Goal: Task Accomplishment & Management: Manage account settings

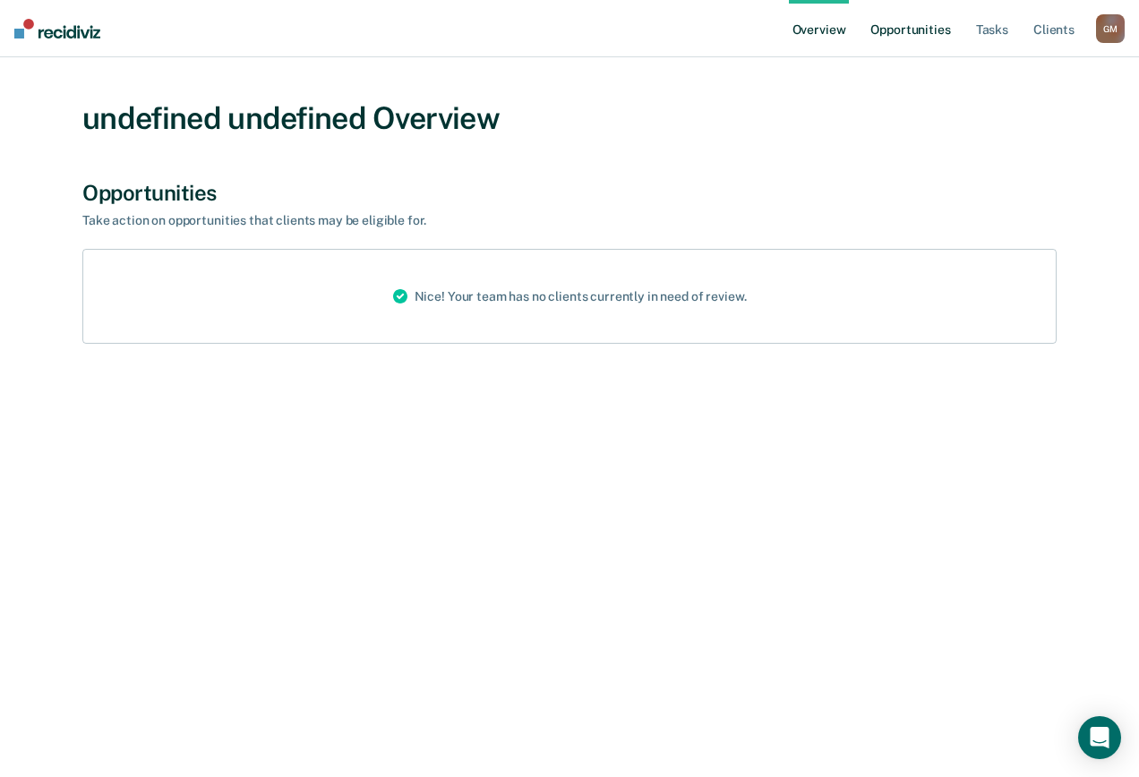
click at [894, 21] on link "Opportunities" at bounding box center [910, 28] width 87 height 57
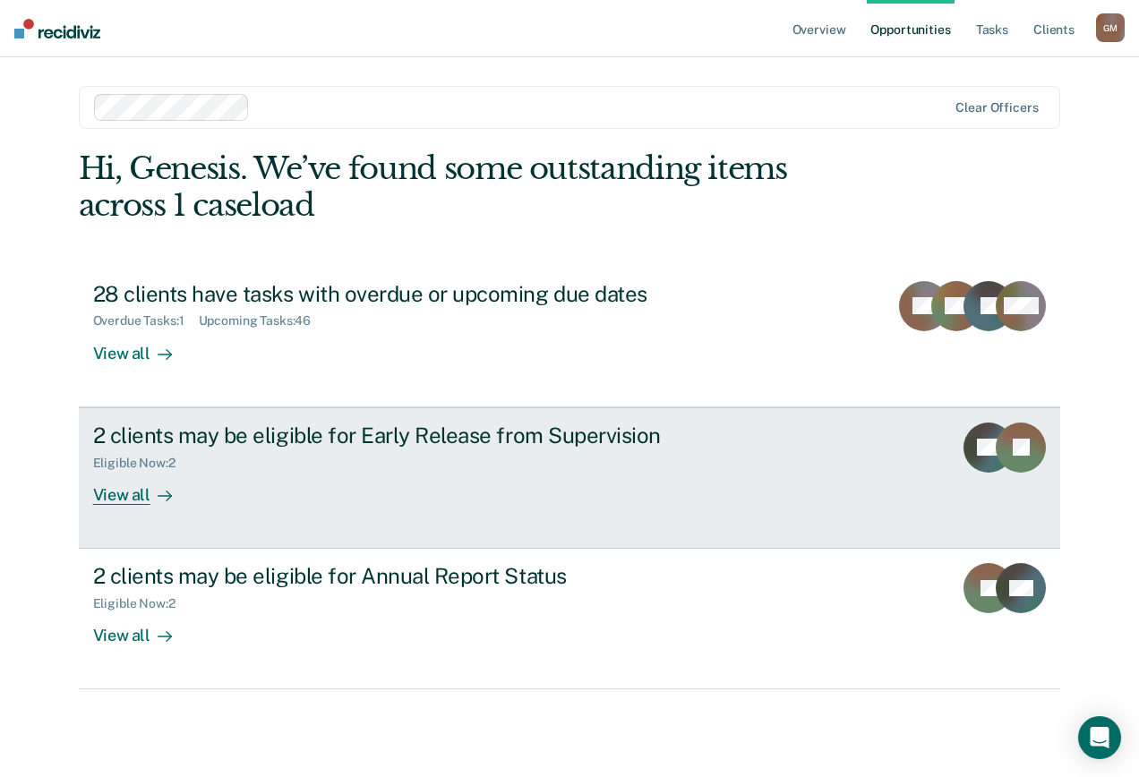
click at [310, 488] on div "2 clients may be eligible for Early Release from Supervision Eligible Now : 2 V…" at bounding box center [428, 464] width 671 height 82
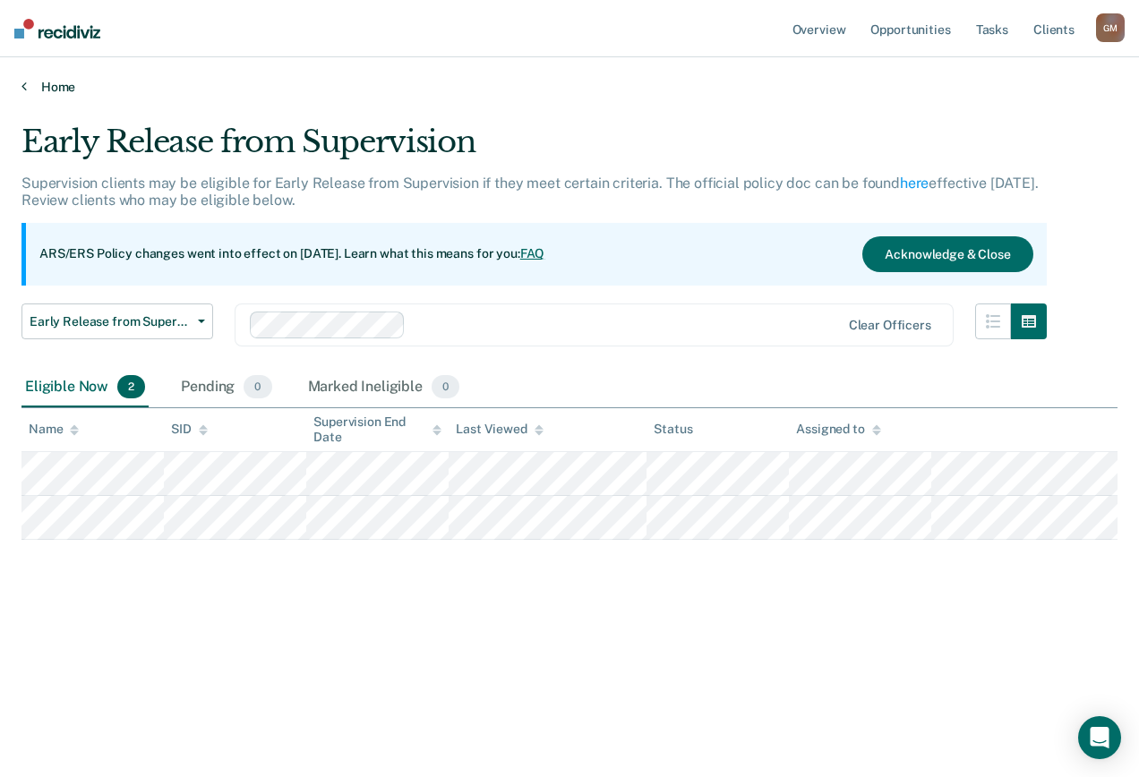
click at [28, 81] on link "Home" at bounding box center [569, 87] width 1096 height 16
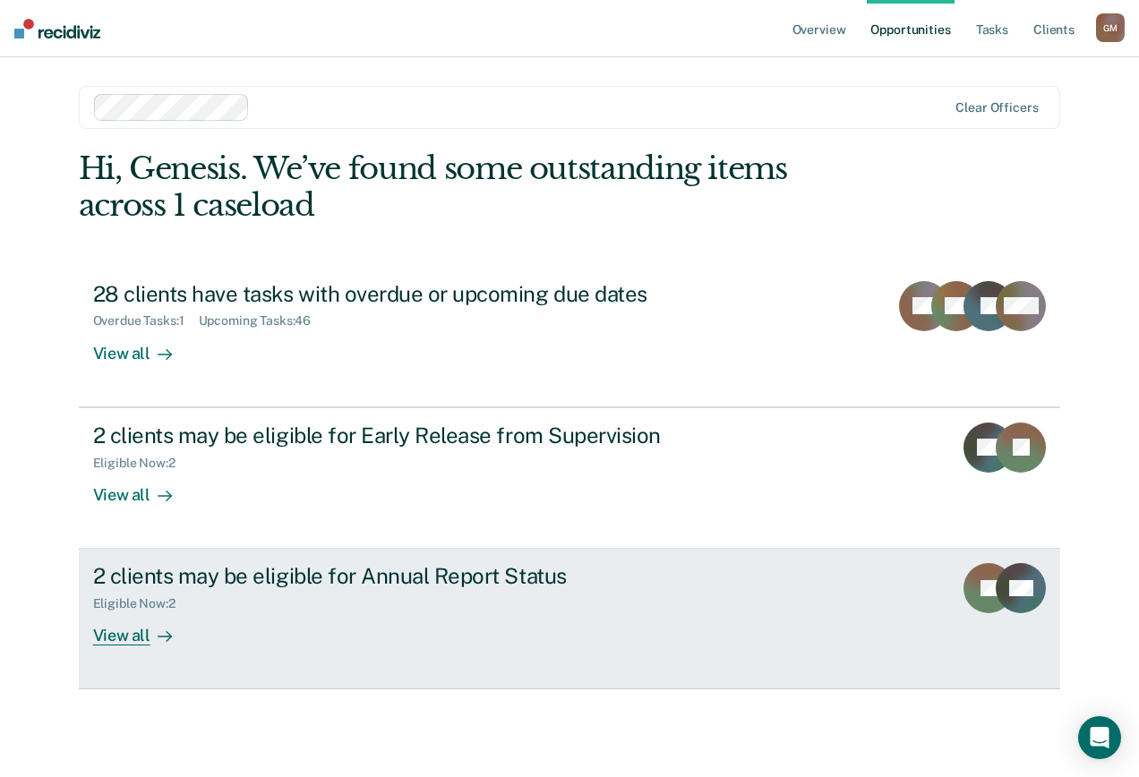
click at [247, 622] on div "2 clients may be eligible for Annual Report Status Eligible Now : 2 View all" at bounding box center [428, 604] width 671 height 82
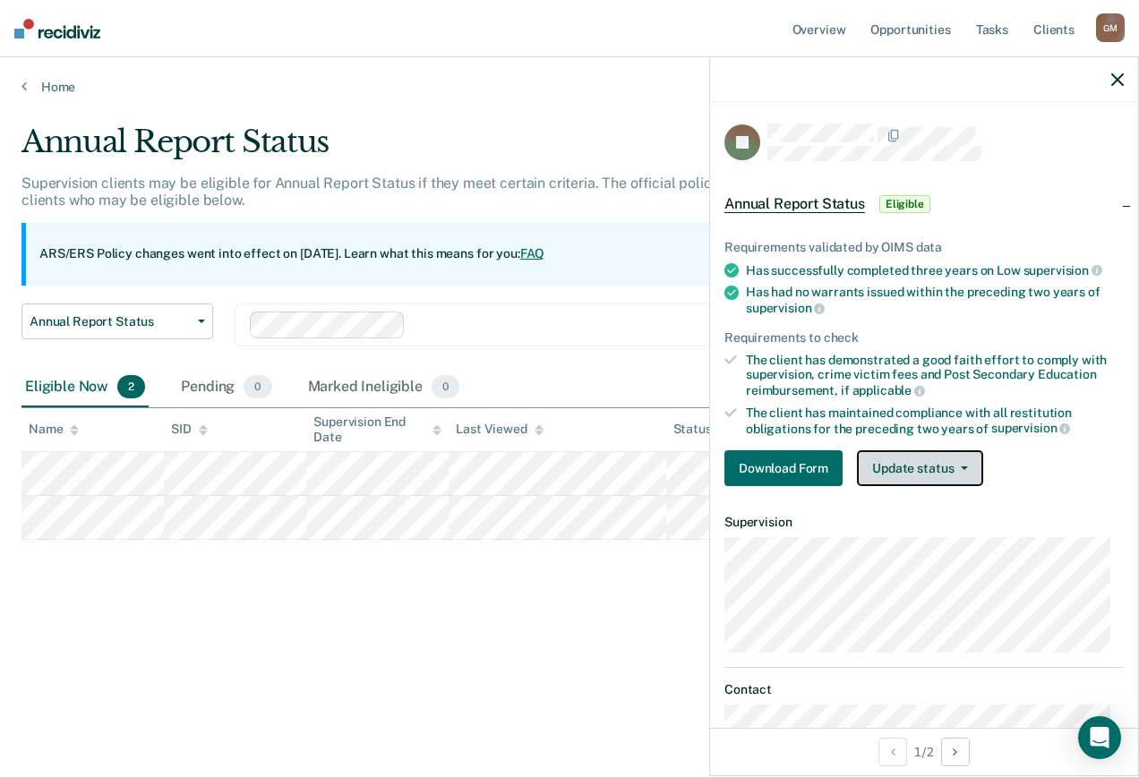
click at [956, 463] on button "Update status" at bounding box center [920, 468] width 126 height 36
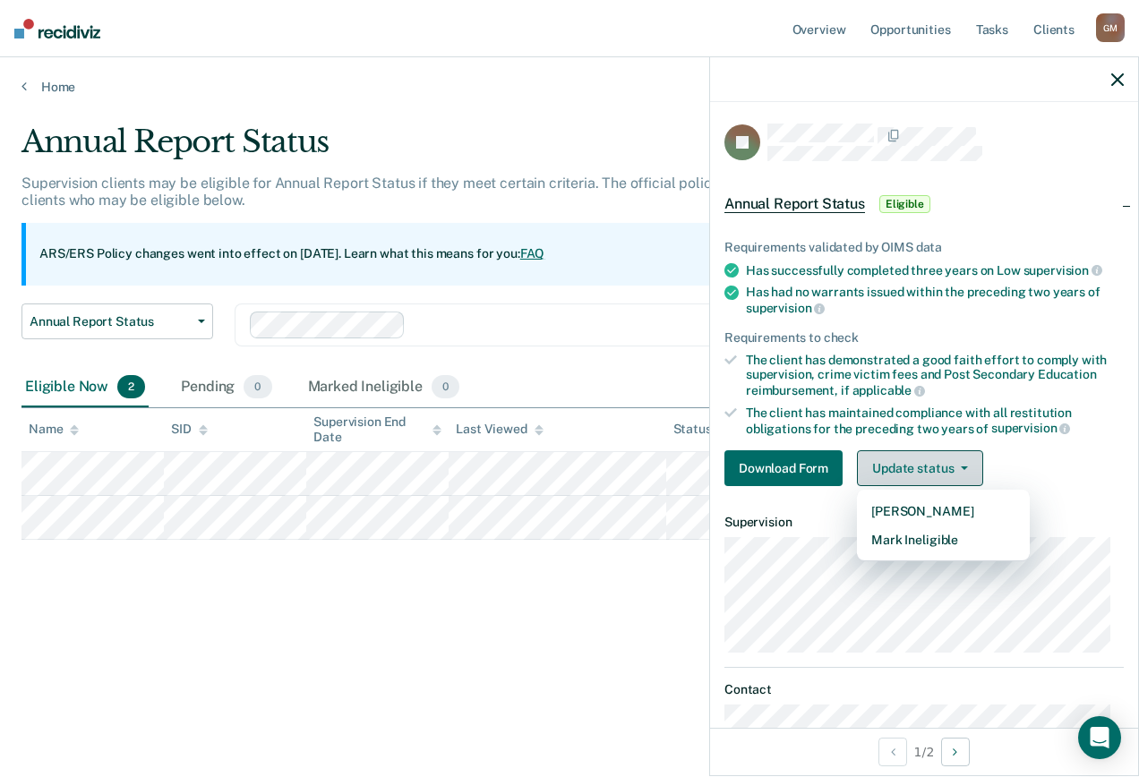
click at [956, 463] on button "Update status" at bounding box center [920, 468] width 126 height 36
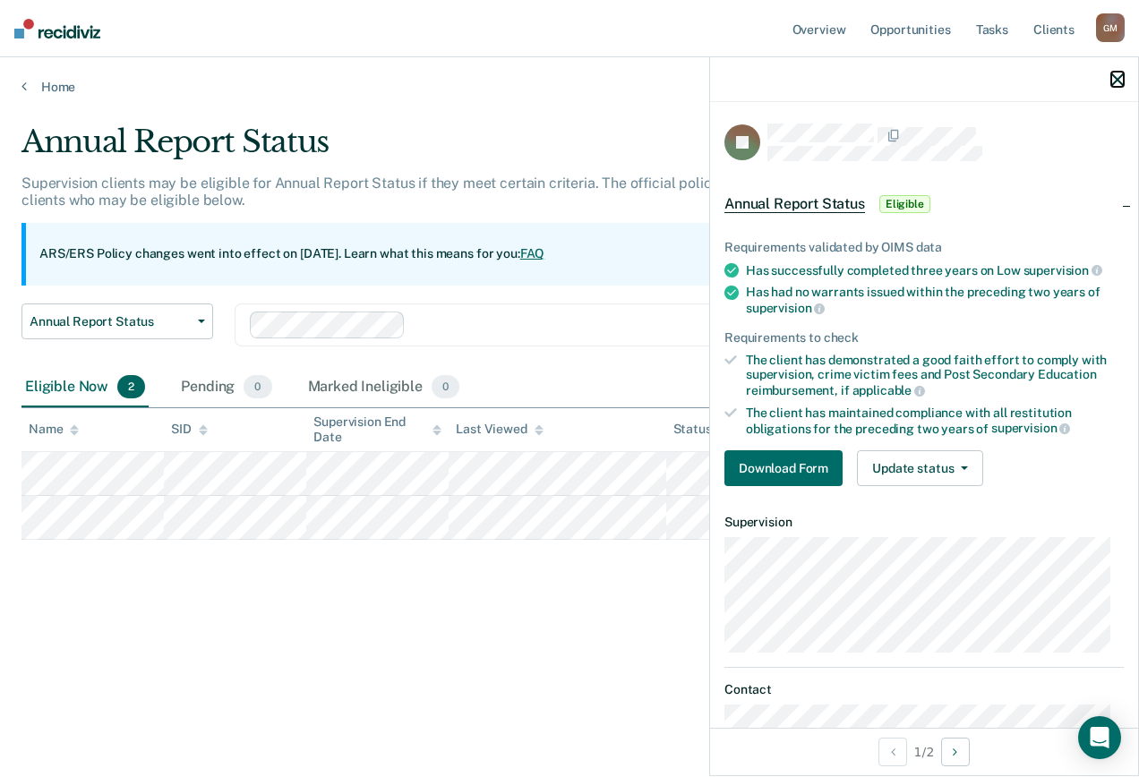
click at [1120, 82] on icon "button" at bounding box center [1117, 79] width 13 height 13
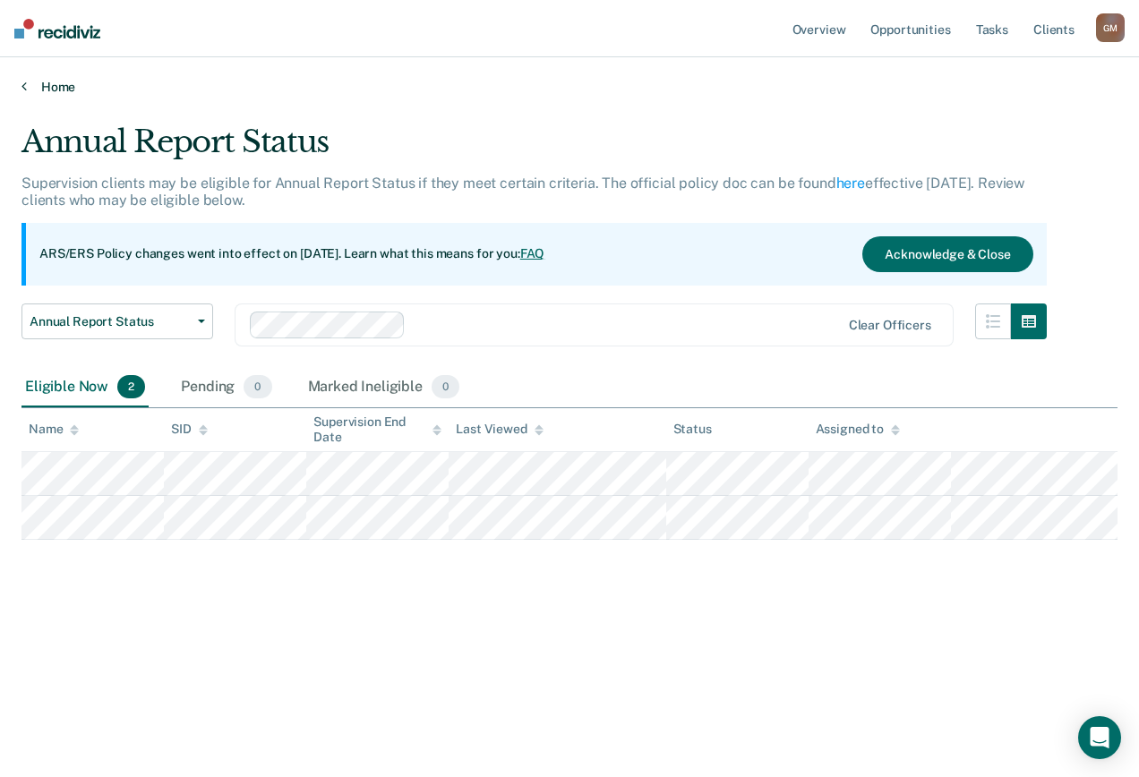
click at [28, 81] on link "Home" at bounding box center [569, 87] width 1096 height 16
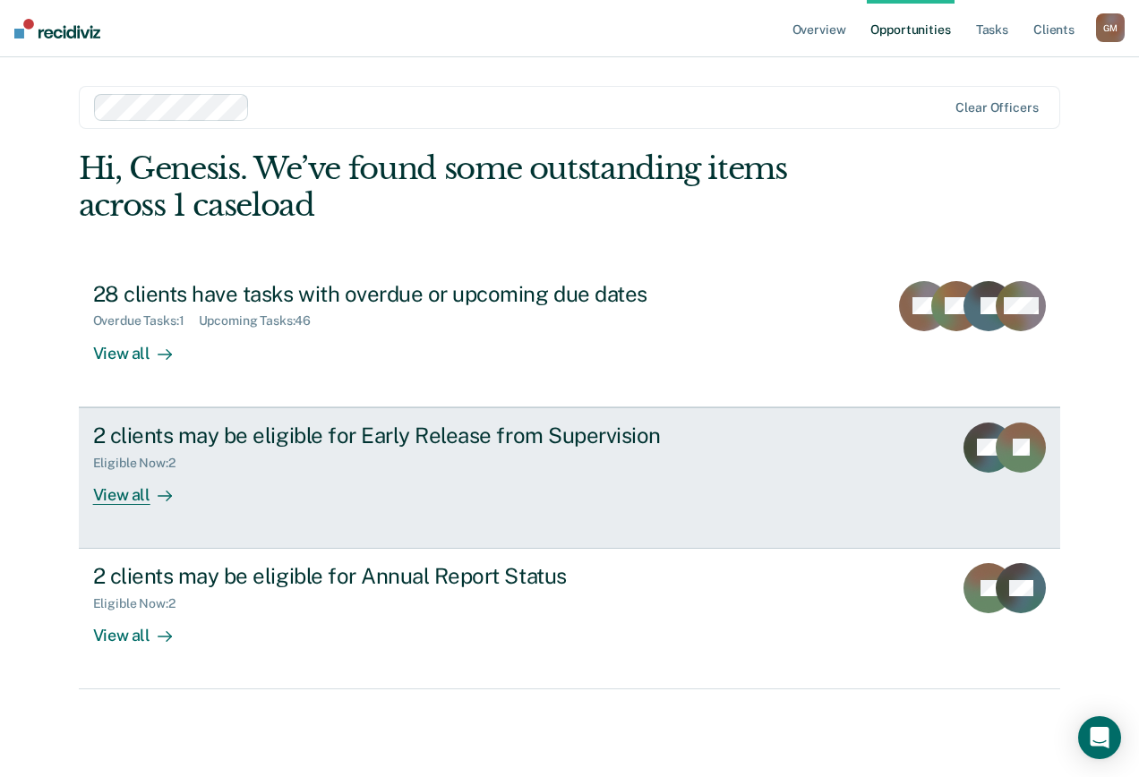
click at [560, 473] on div "2 clients may be eligible for Early Release from Supervision Eligible Now : 2 V…" at bounding box center [428, 464] width 671 height 82
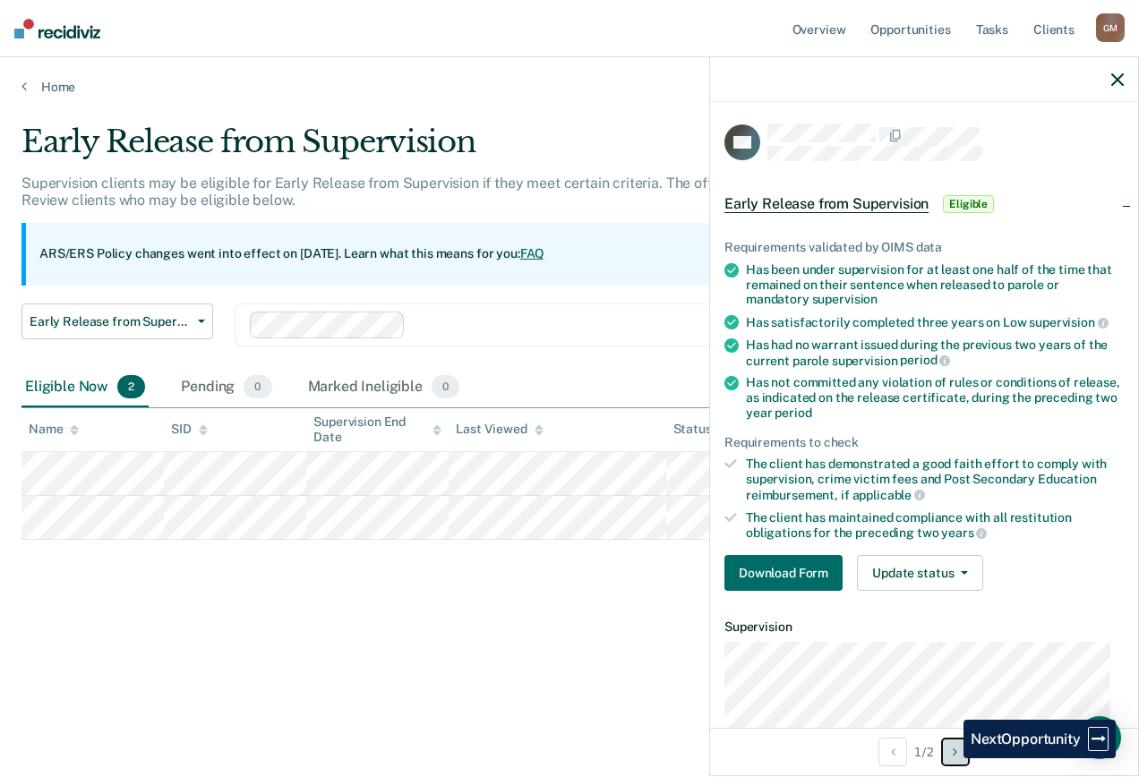
click at [950, 758] on button "Next Opportunity" at bounding box center [955, 752] width 29 height 29
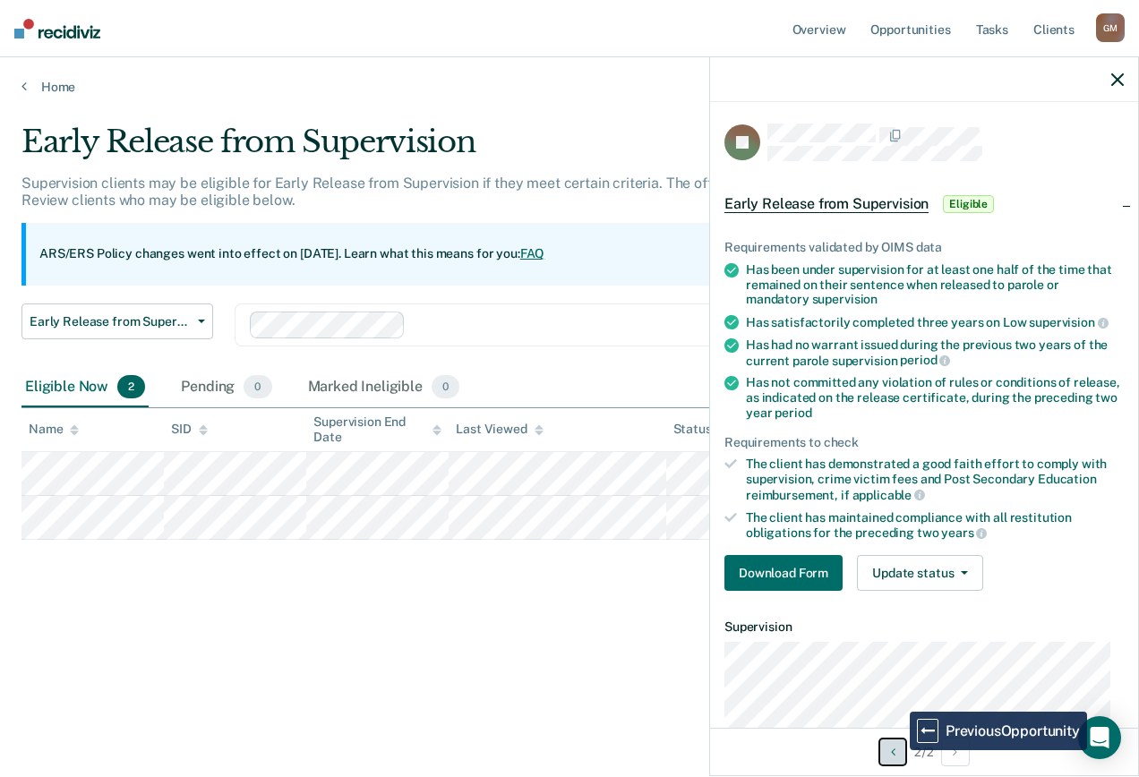
click at [896, 750] on button "Previous Opportunity" at bounding box center [892, 752] width 29 height 29
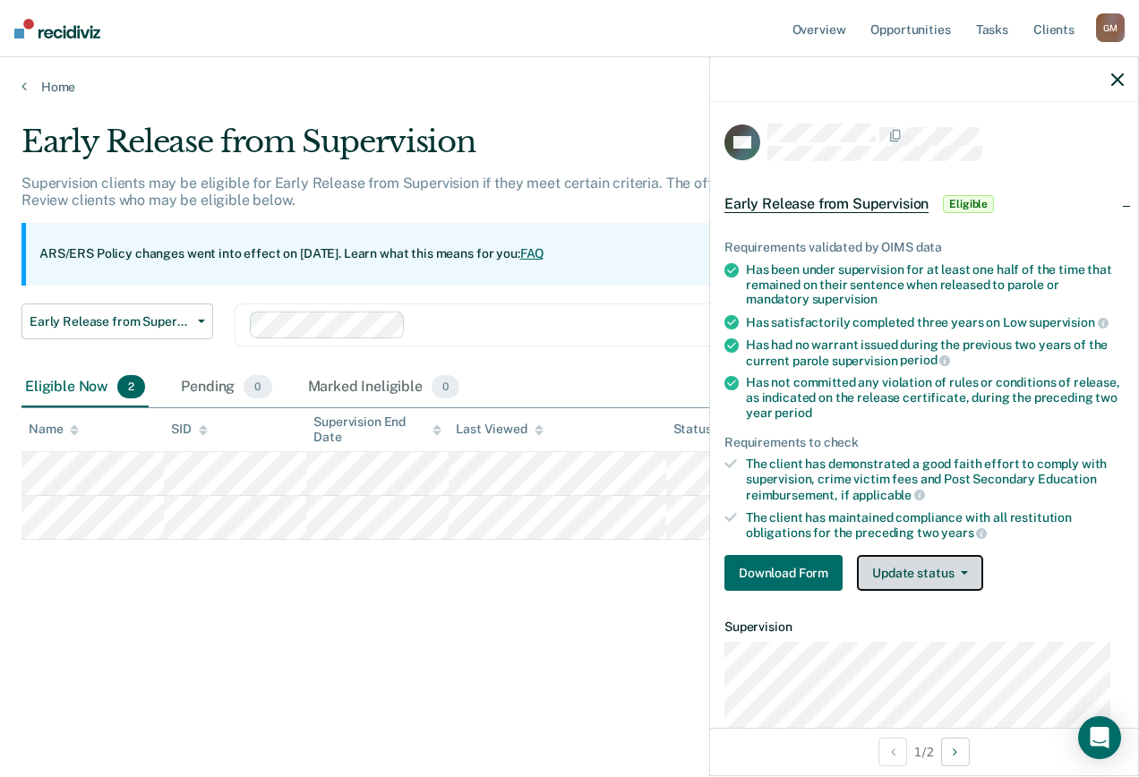
click at [940, 571] on button "Update status" at bounding box center [920, 573] width 126 height 36
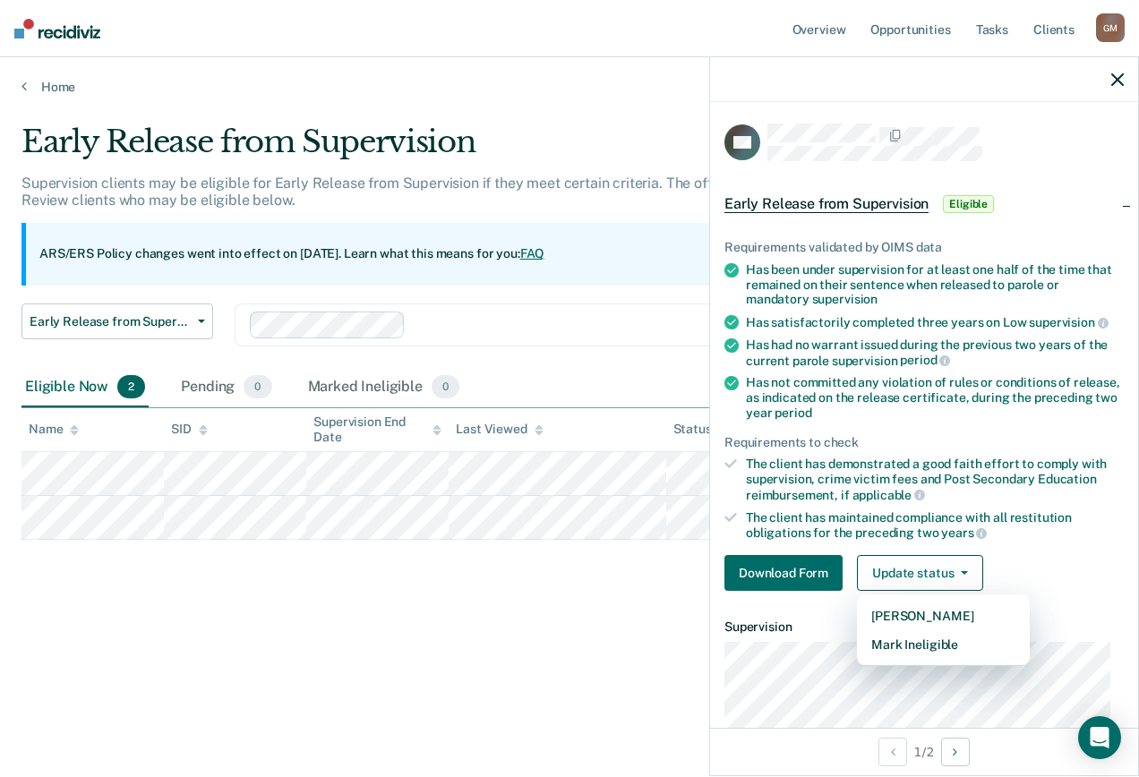
click at [1064, 498] on div "The client has demonstrated a good faith effort to comply with supervision, cri…" at bounding box center [935, 480] width 378 height 46
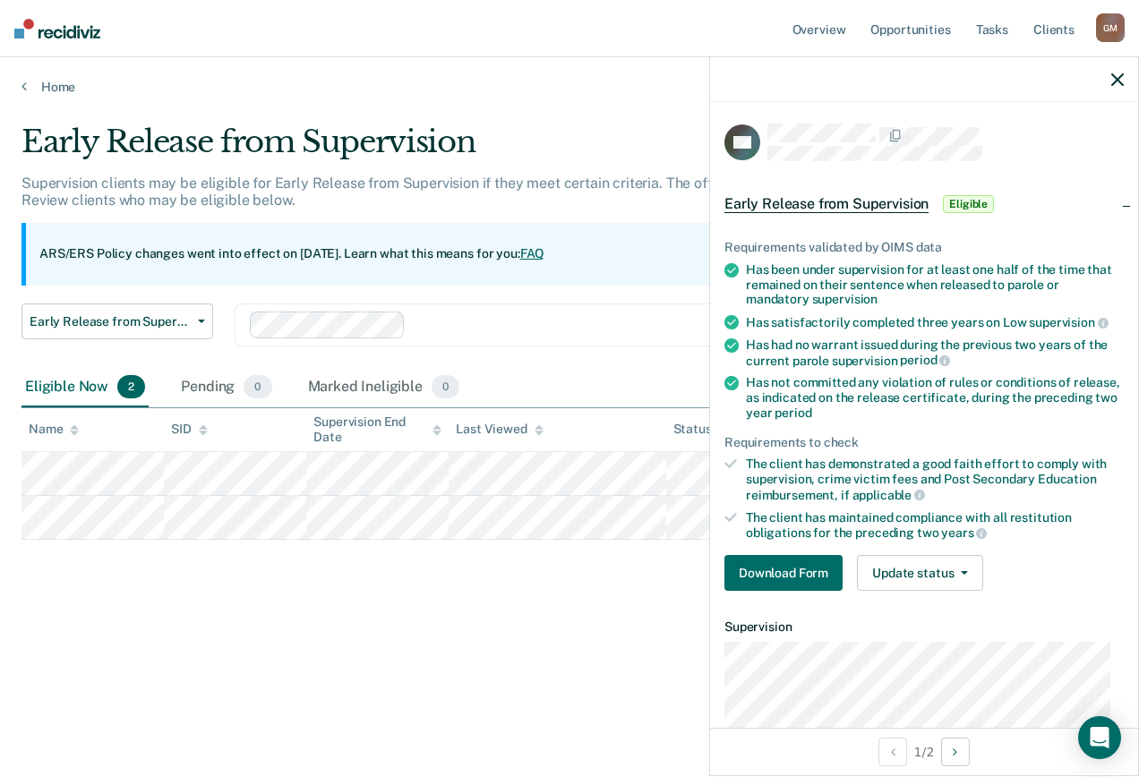
click at [876, 191] on div "Early Release from Supervision Eligible" at bounding box center [860, 204] width 273 height 29
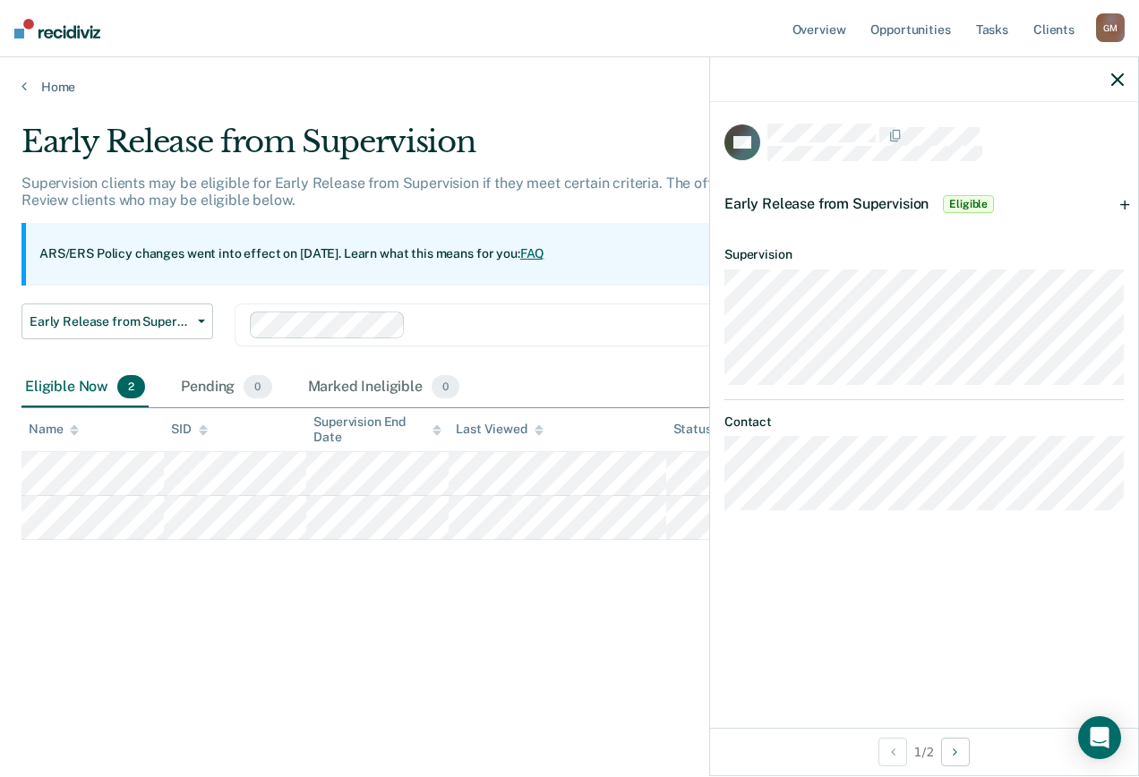
click at [876, 197] on span "Early Release from Supervision" at bounding box center [826, 203] width 204 height 17
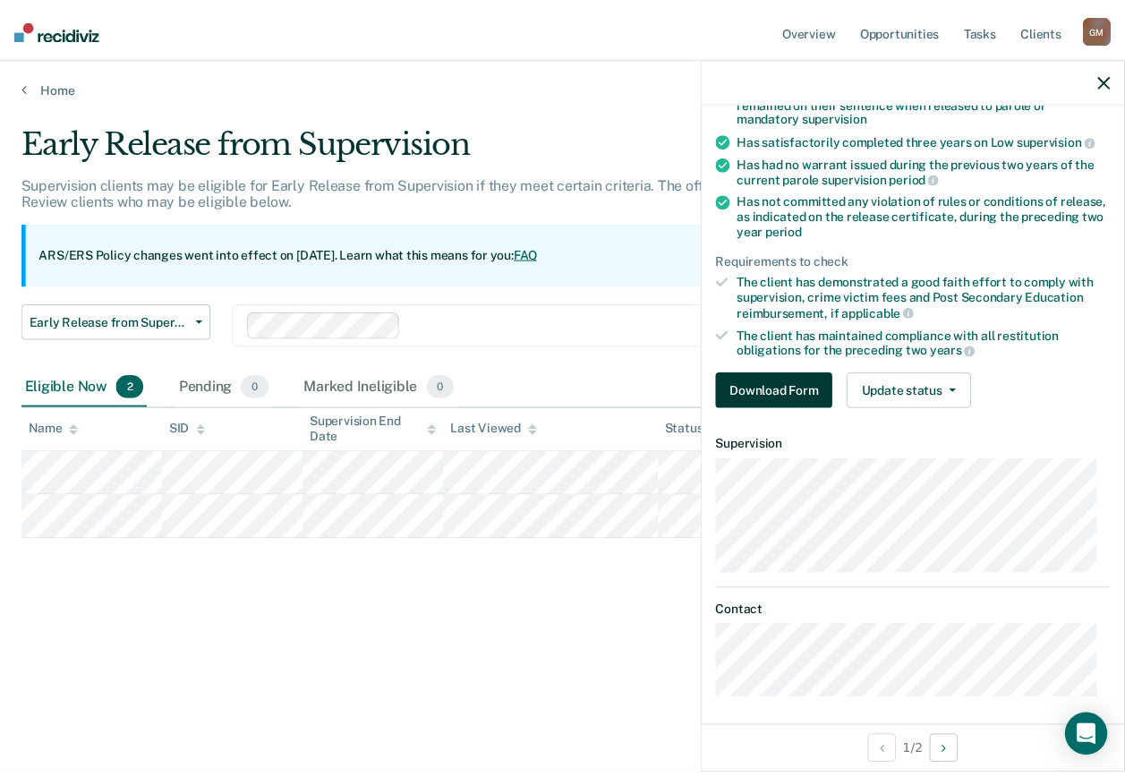
scroll to position [189, 0]
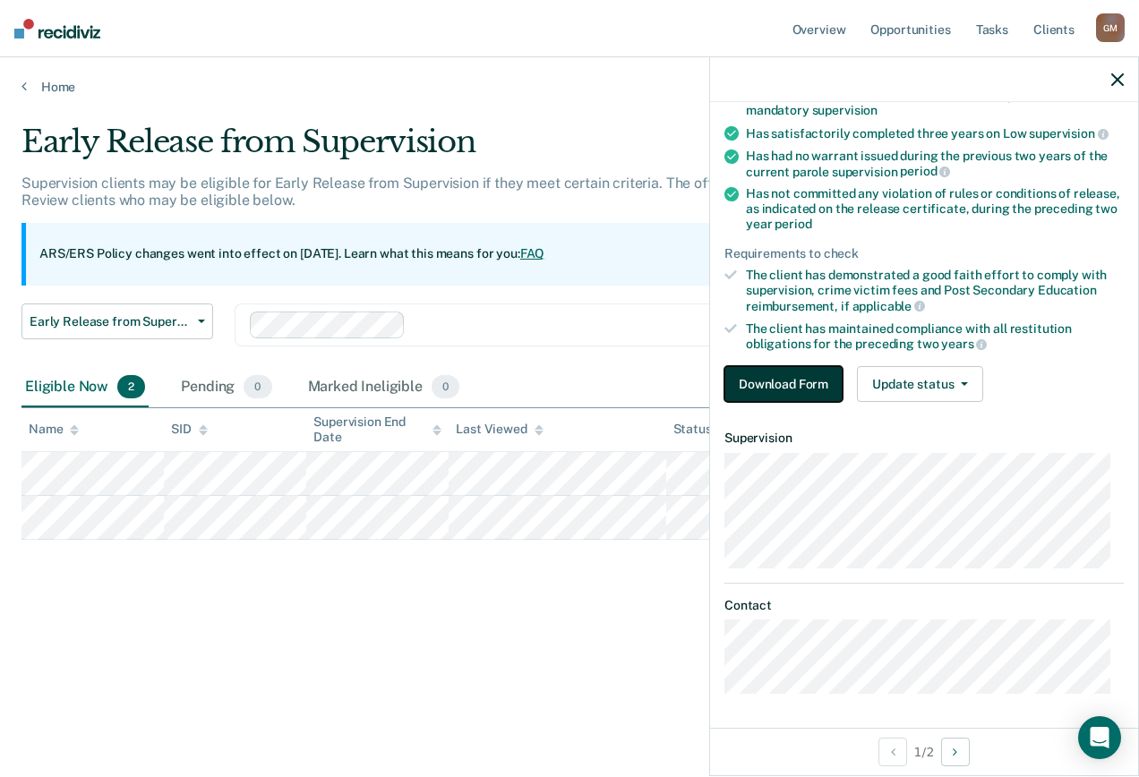
click at [770, 388] on button "Download Form" at bounding box center [783, 384] width 118 height 36
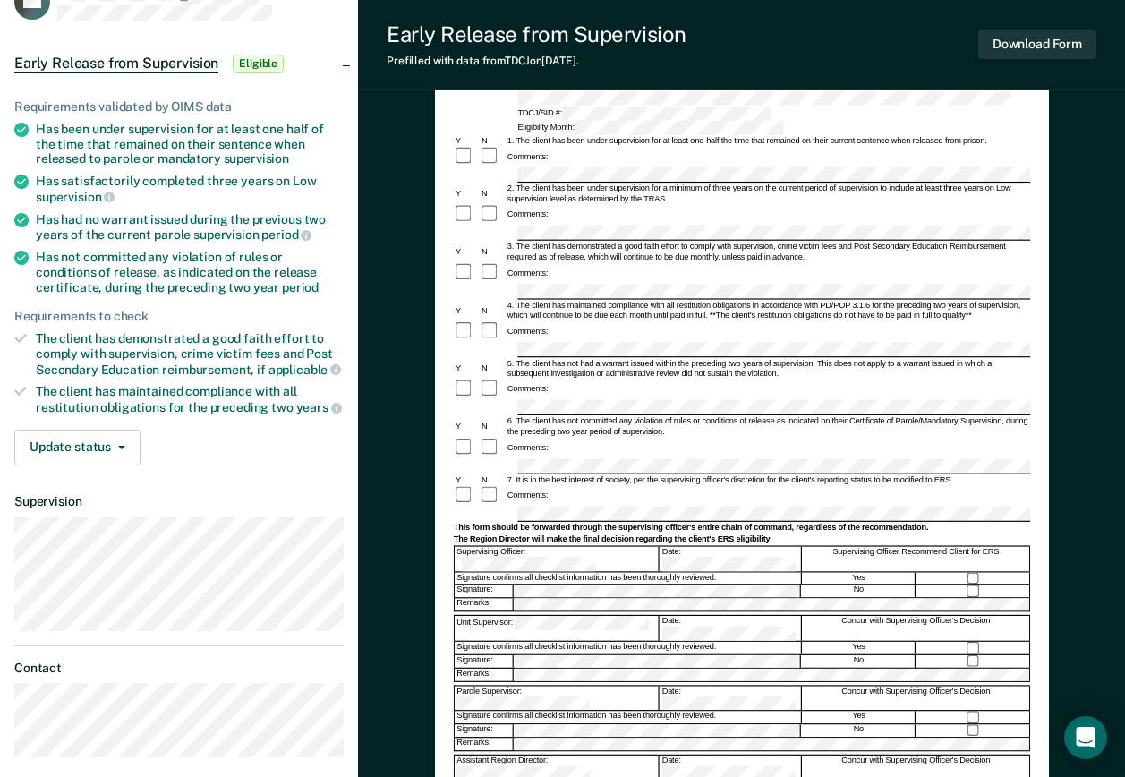
scroll to position [133, 0]
click at [992, 53] on button "Download Form" at bounding box center [1038, 45] width 118 height 30
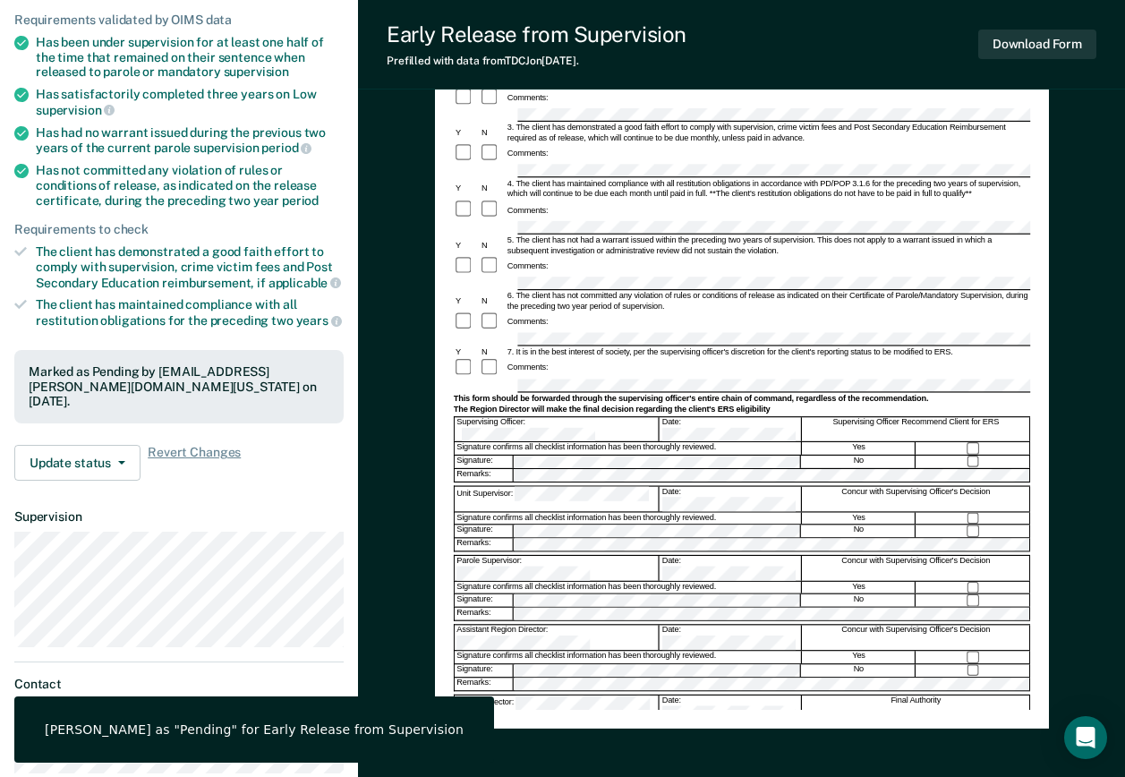
scroll to position [333, 0]
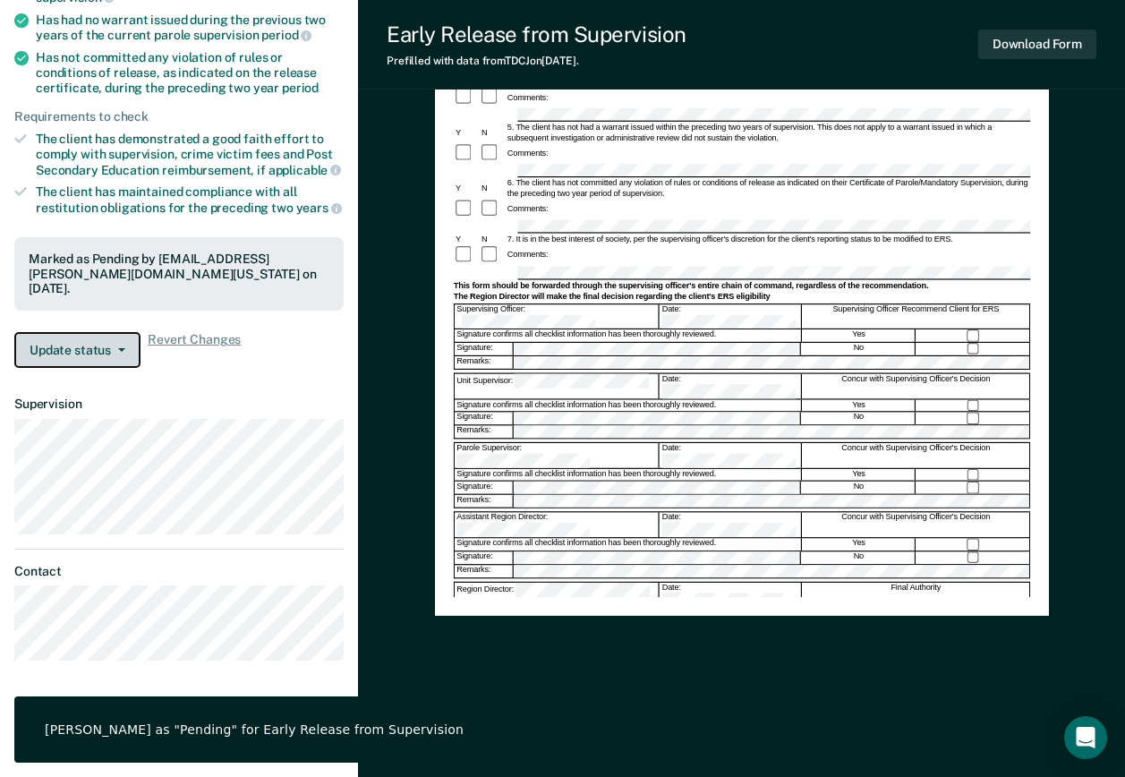
click at [120, 344] on button "Update status" at bounding box center [77, 350] width 126 height 36
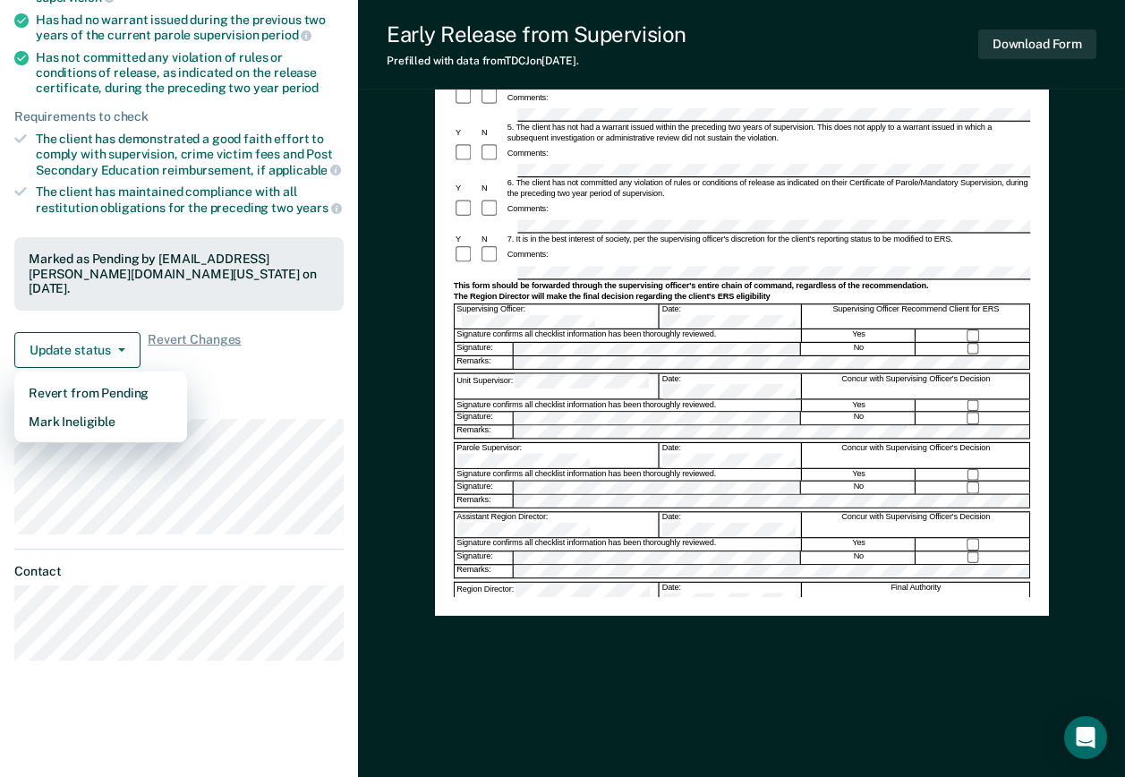
click at [426, 464] on div "Early Release from Supervision (ERS) Checklist, Recommendation, and Determinati…" at bounding box center [741, 278] width 767 height 1001
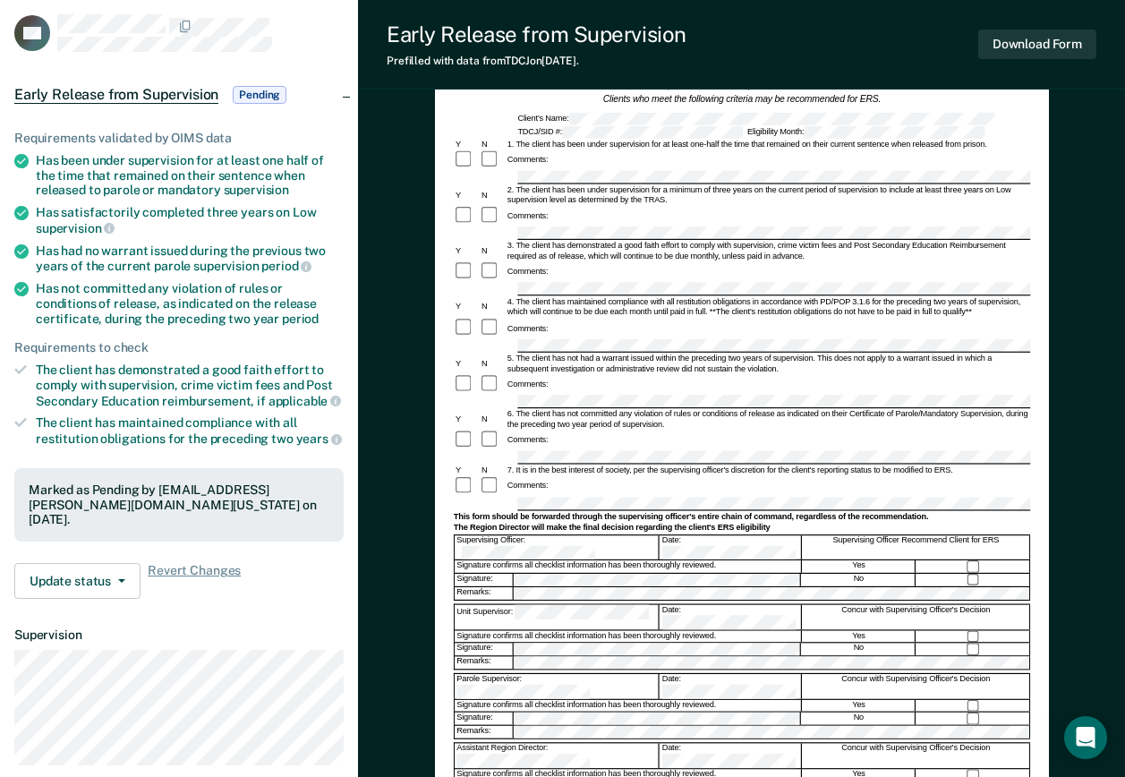
scroll to position [0, 0]
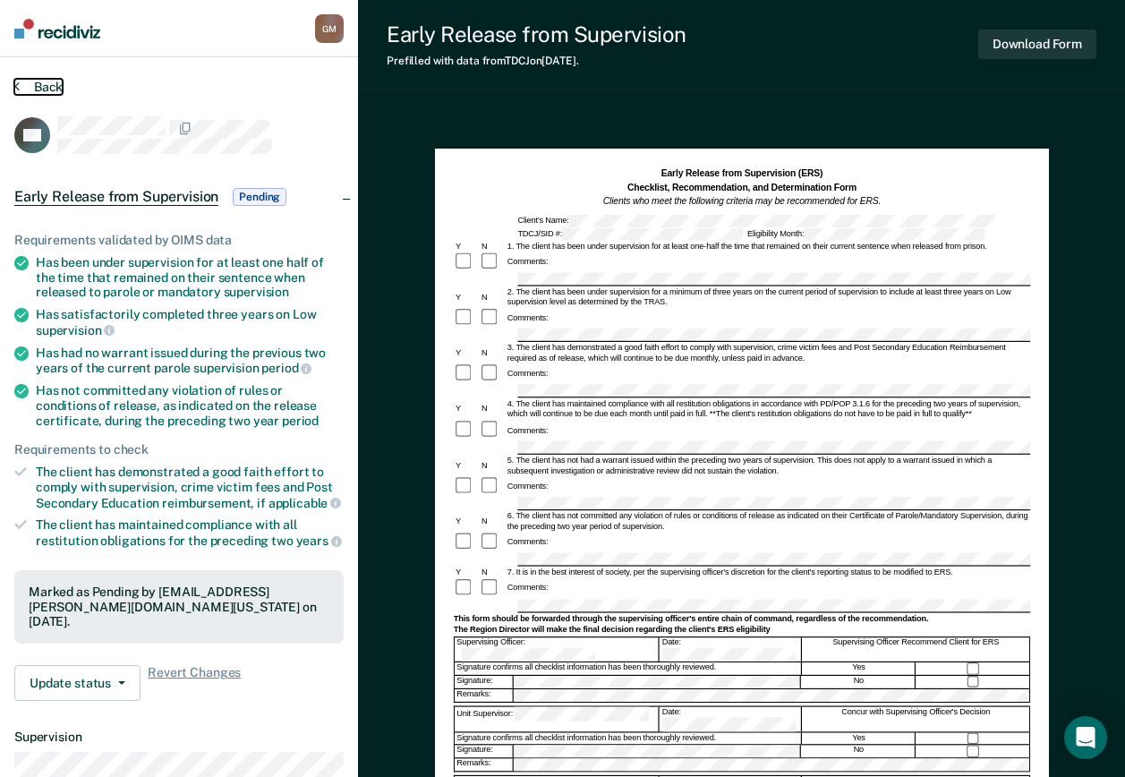
click at [32, 80] on button "Back" at bounding box center [38, 87] width 48 height 16
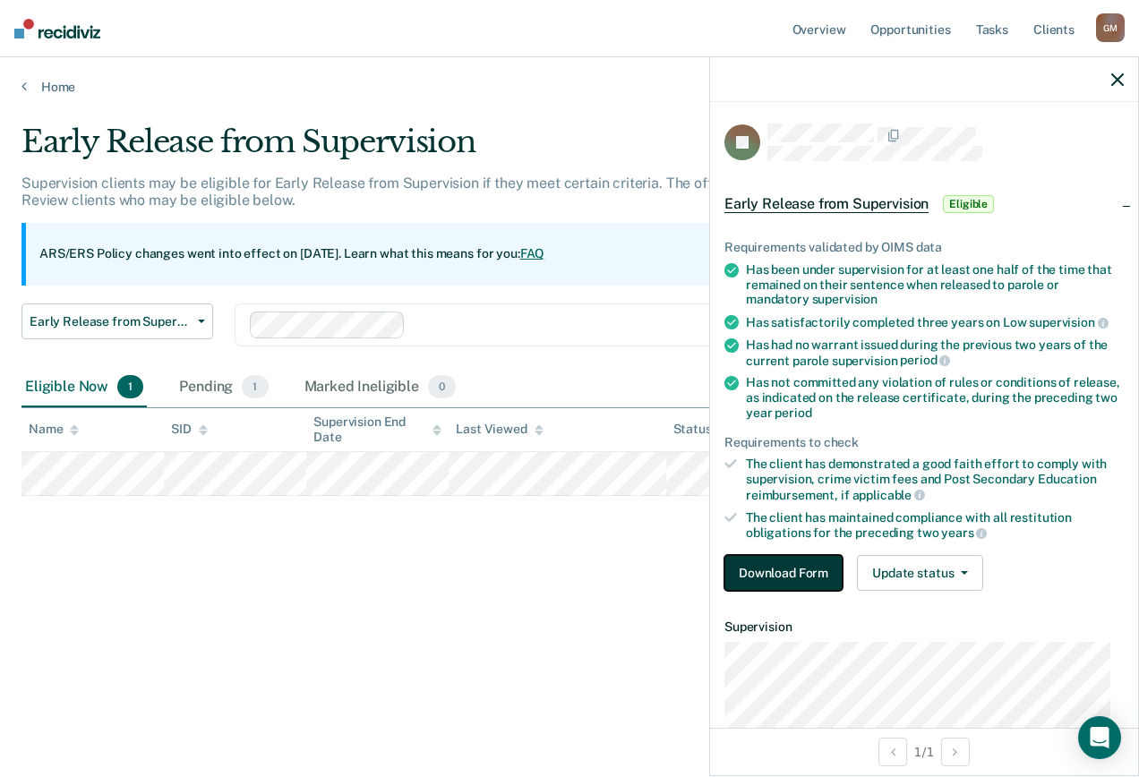
click at [788, 573] on button "Download Form" at bounding box center [783, 573] width 118 height 36
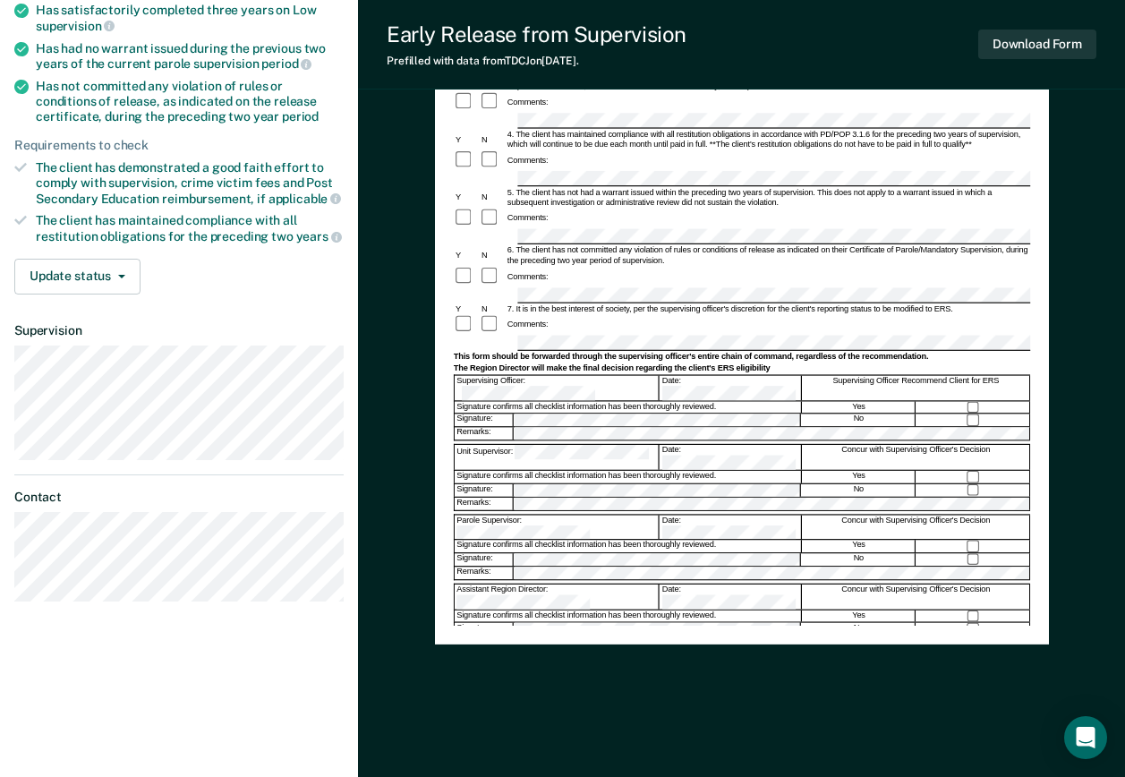
scroll to position [312, 0]
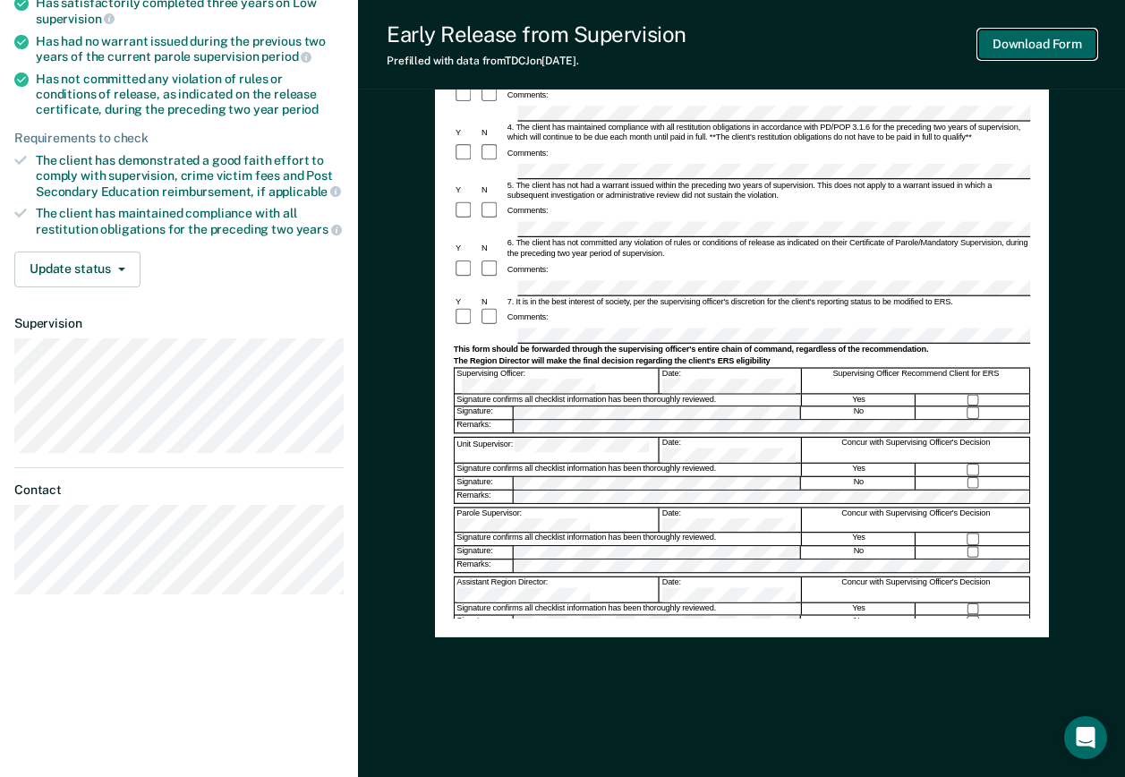
click at [1054, 34] on button "Download Form" at bounding box center [1038, 45] width 118 height 30
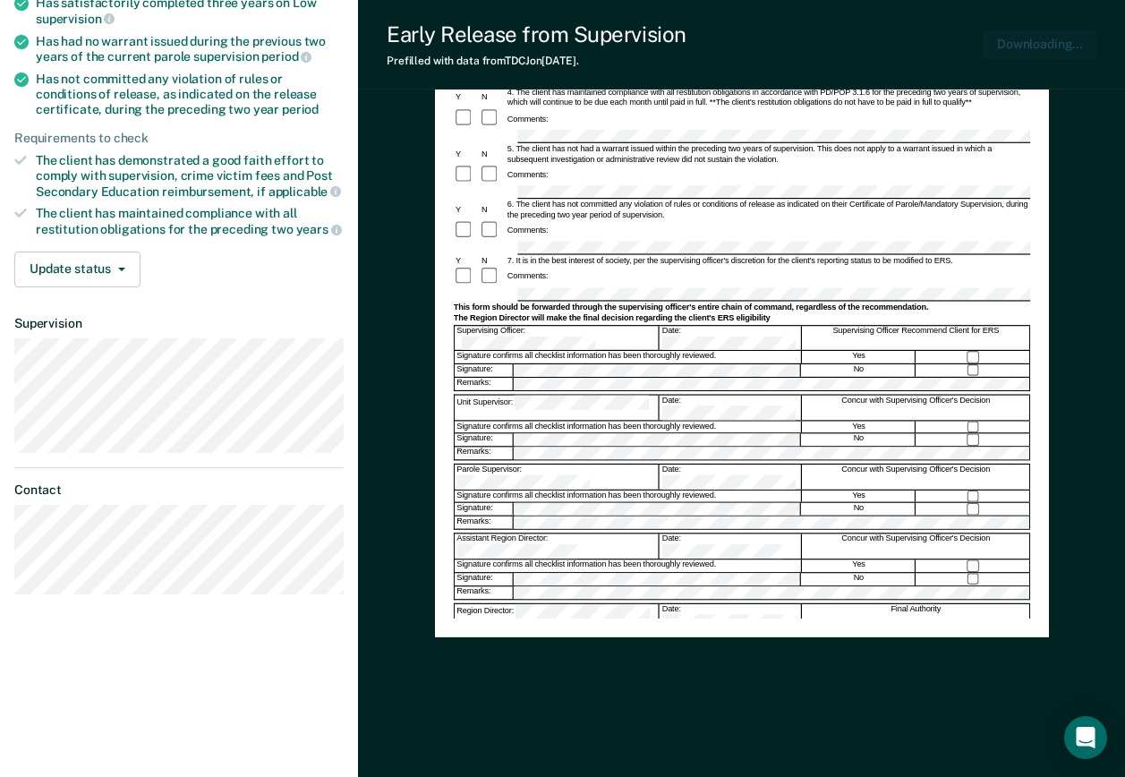
scroll to position [0, 0]
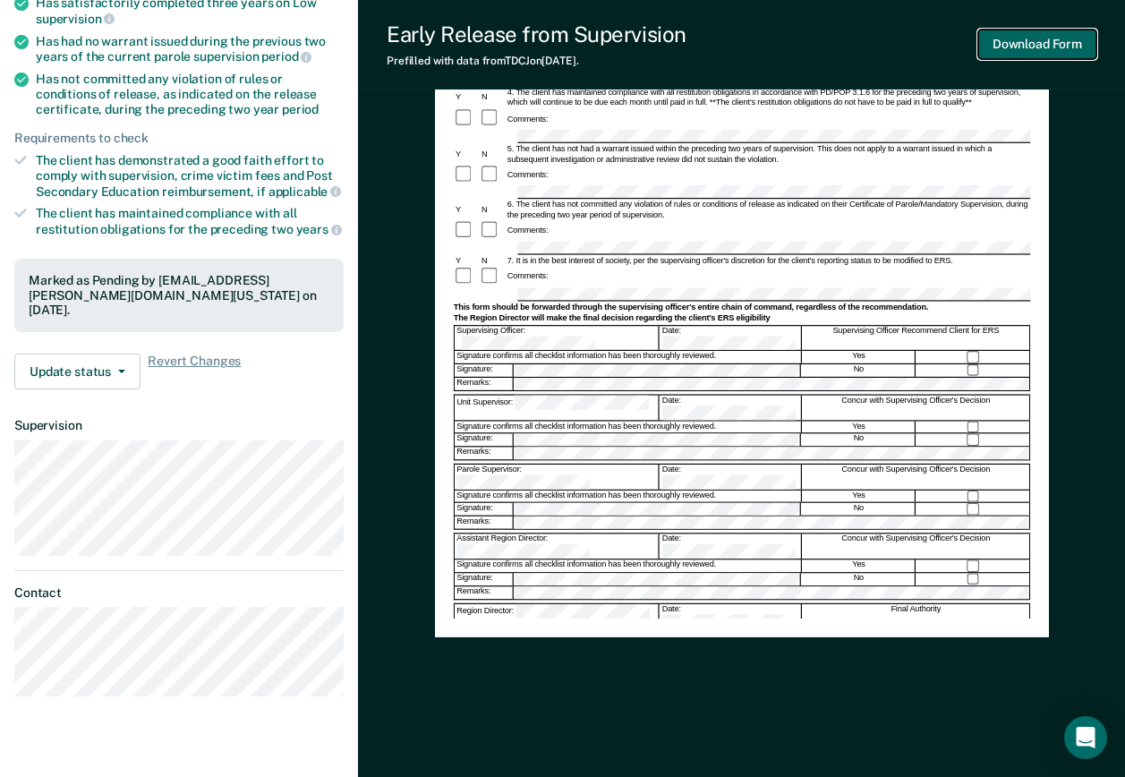
click at [1037, 51] on button "Download Form" at bounding box center [1038, 45] width 118 height 30
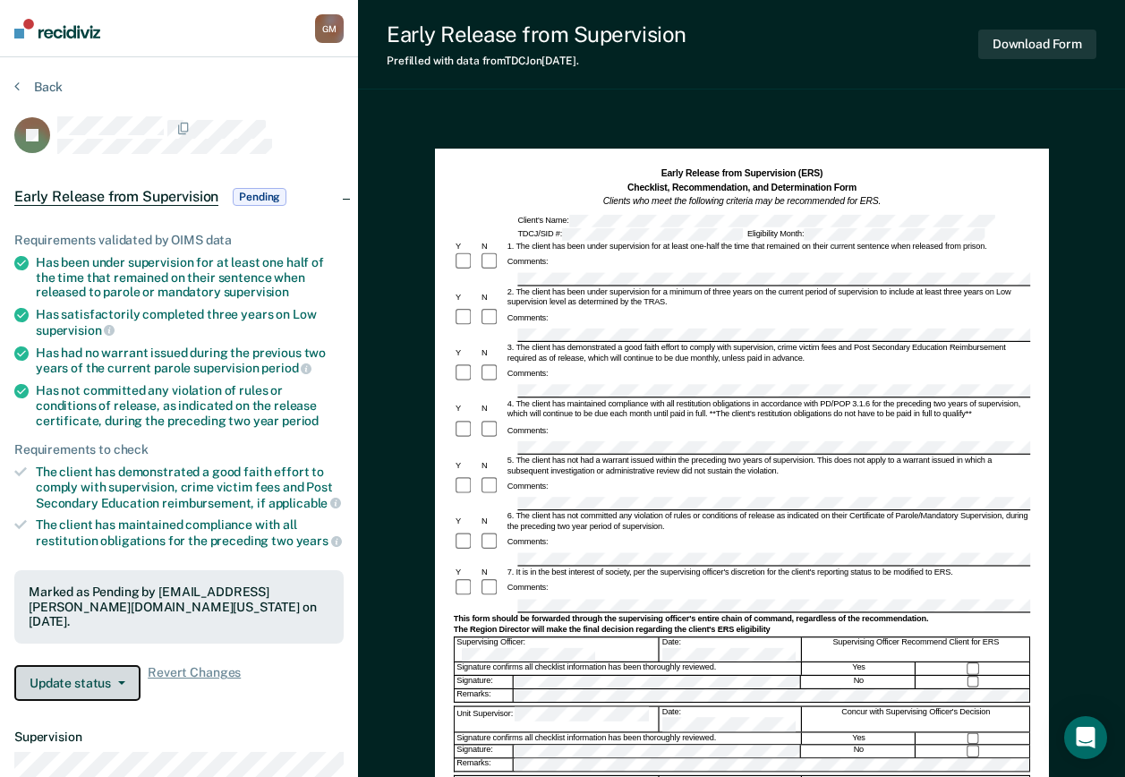
click at [108, 682] on button "Update status" at bounding box center [77, 683] width 126 height 36
click at [111, 681] on span "button" at bounding box center [118, 683] width 14 height 4
click at [19, 75] on section "Back JP Early Release from Supervision Pending Requirements validated by OIMS d…" at bounding box center [179, 550] width 358 height 987
click at [25, 81] on button "Back" at bounding box center [38, 87] width 48 height 16
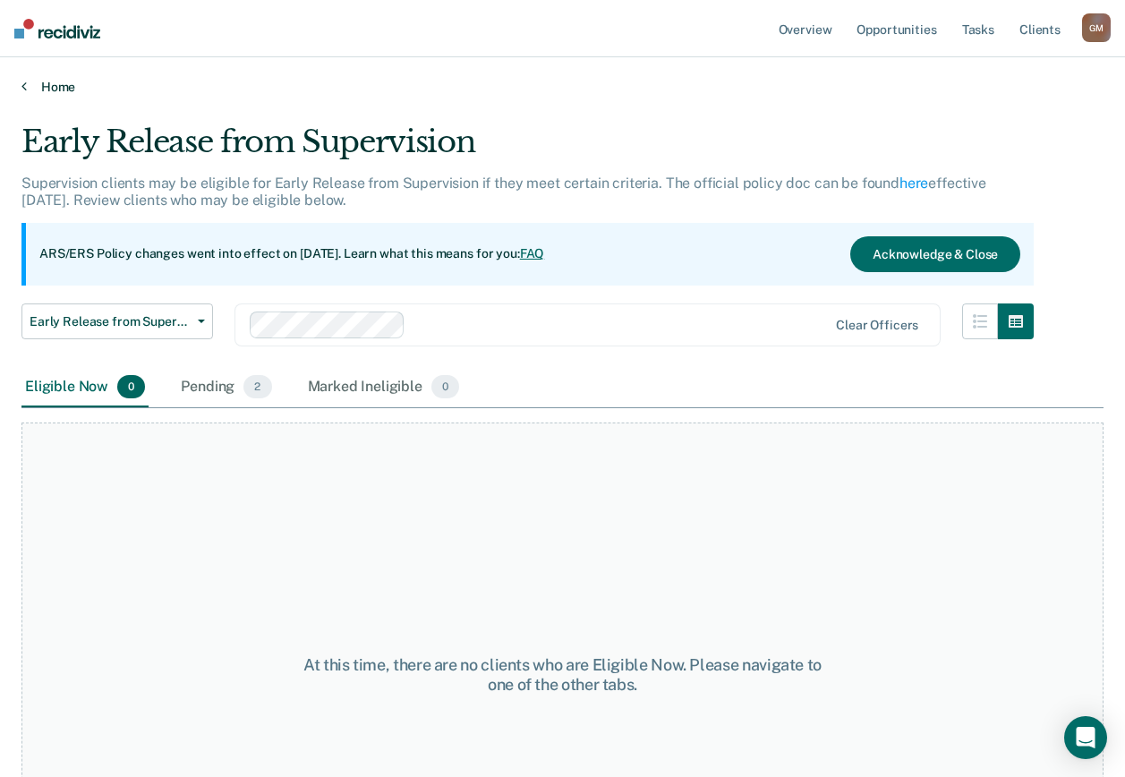
click at [47, 80] on link "Home" at bounding box center [562, 87] width 1082 height 16
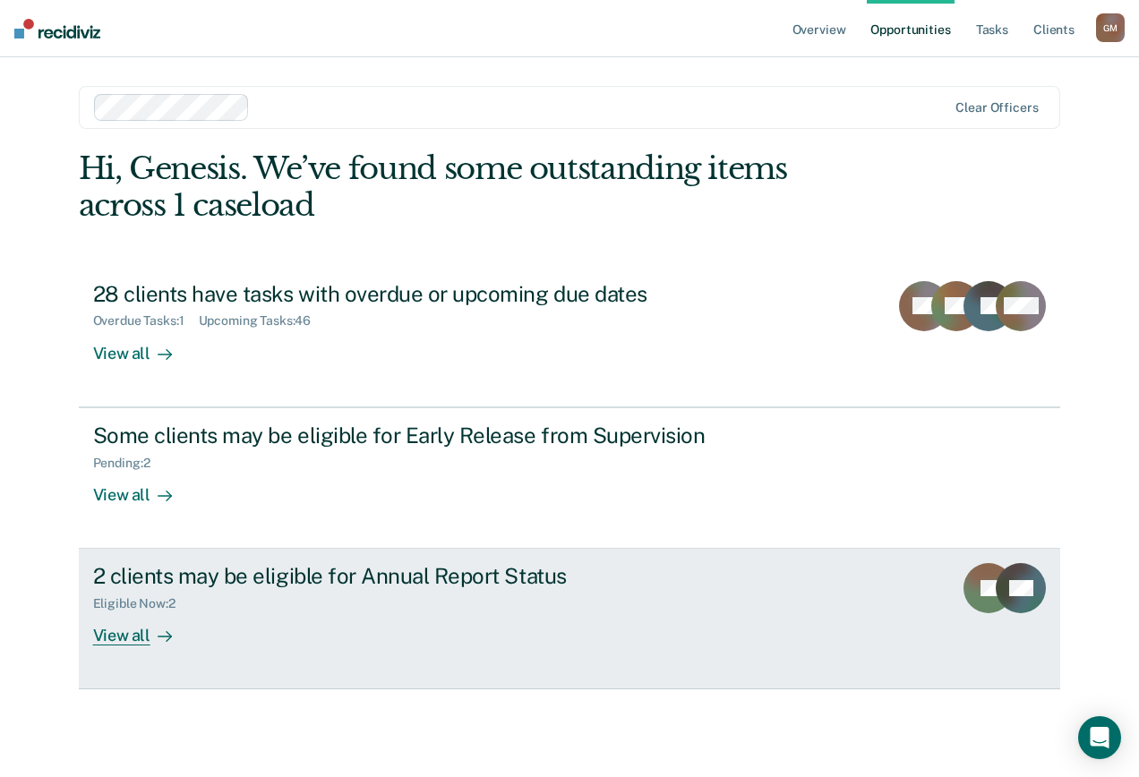
click at [426, 621] on div "2 clients may be eligible for Annual Report Status Eligible Now : 2 View all" at bounding box center [428, 604] width 671 height 82
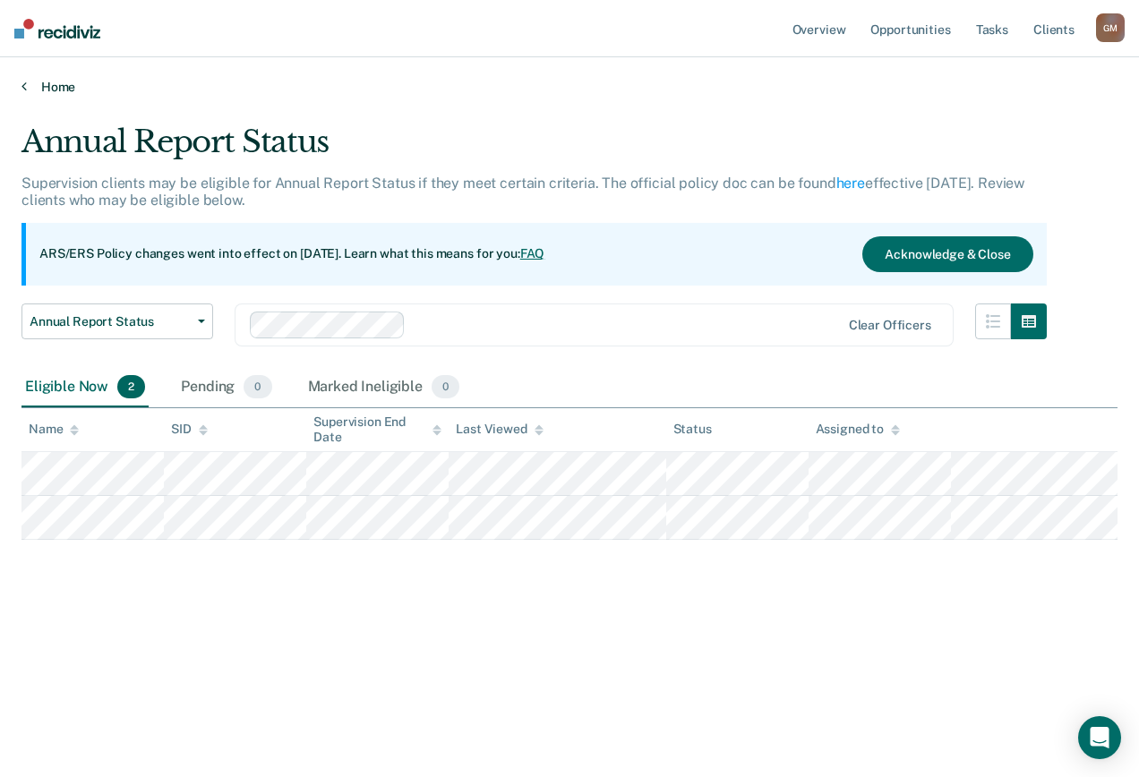
click at [21, 84] on icon at bounding box center [23, 86] width 5 height 14
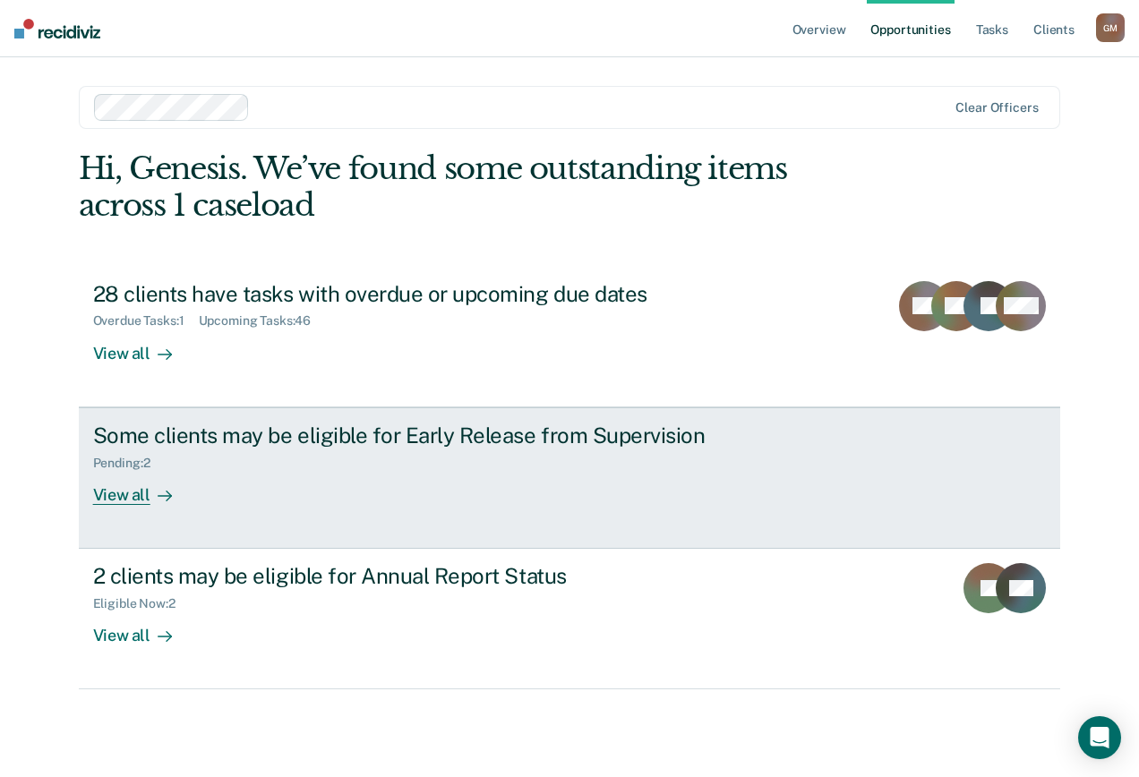
click at [462, 500] on div "Some clients may be eligible for Early Release from Supervision Pending : 2 Vie…" at bounding box center [428, 464] width 671 height 82
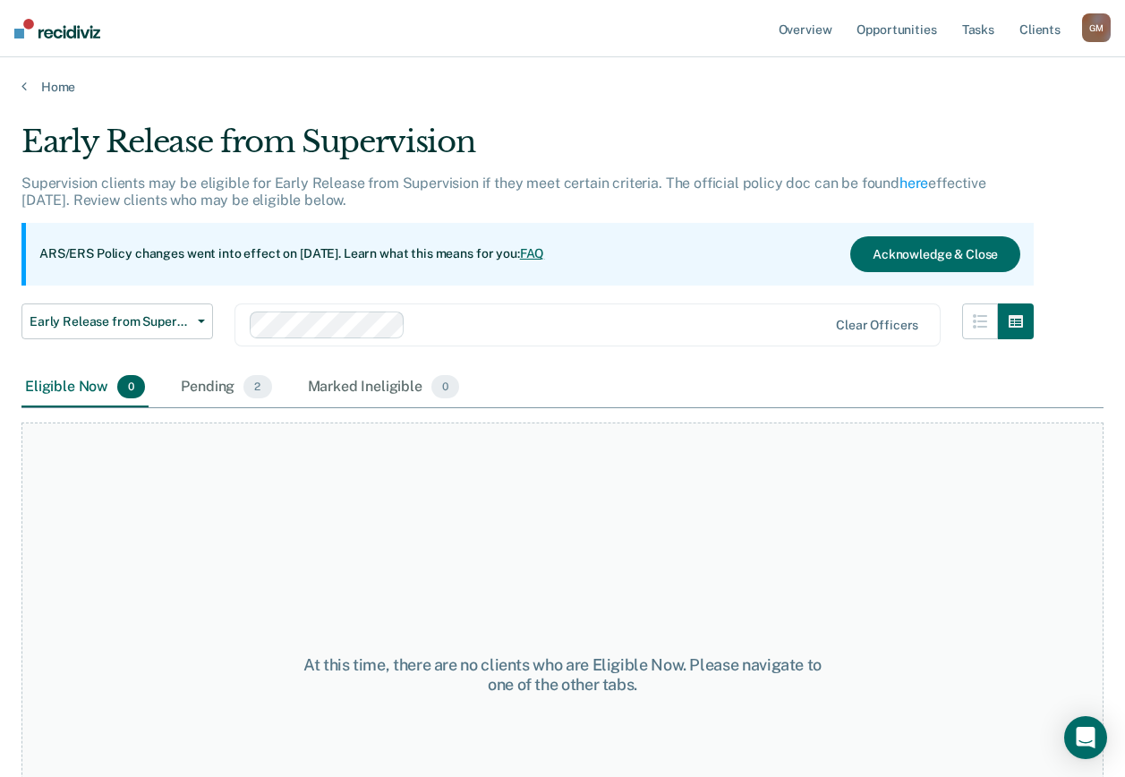
click at [34, 77] on div "Home" at bounding box center [562, 76] width 1125 height 38
click at [20, 89] on div "Home" at bounding box center [562, 76] width 1125 height 38
click at [21, 87] on div "Home" at bounding box center [562, 76] width 1125 height 38
click at [37, 82] on link "Home" at bounding box center [562, 87] width 1082 height 16
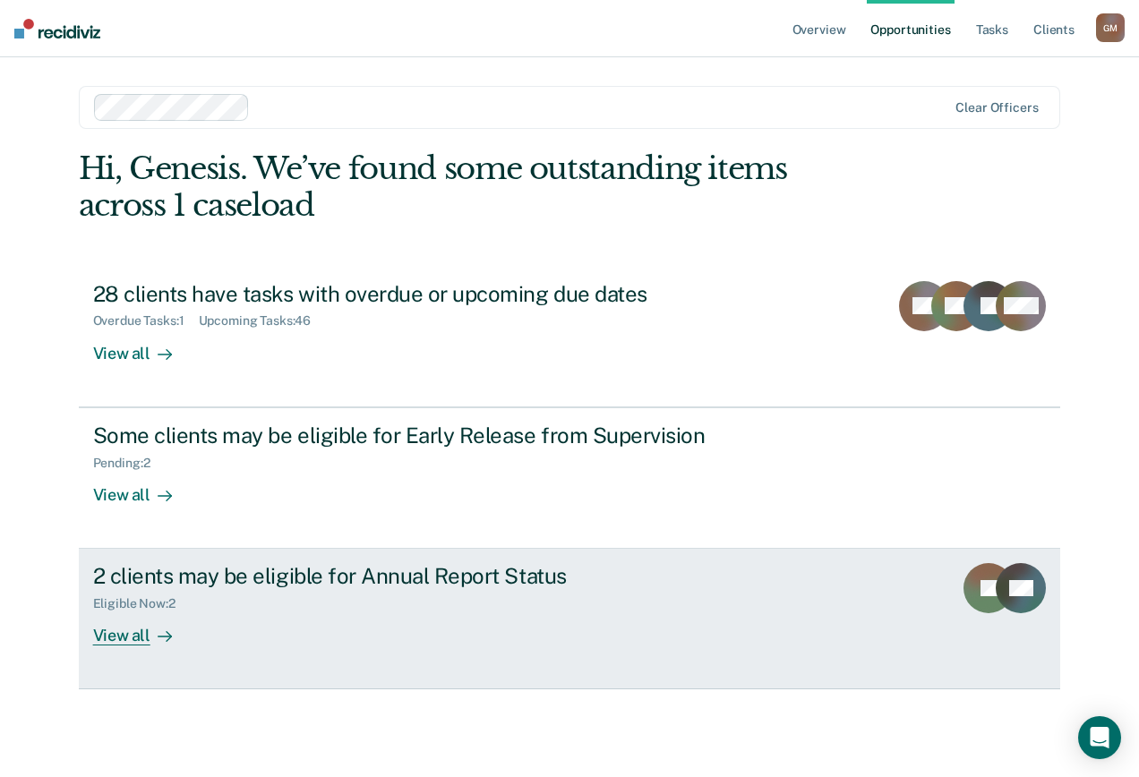
click at [493, 601] on div "Eligible Now : 2" at bounding box center [407, 600] width 629 height 22
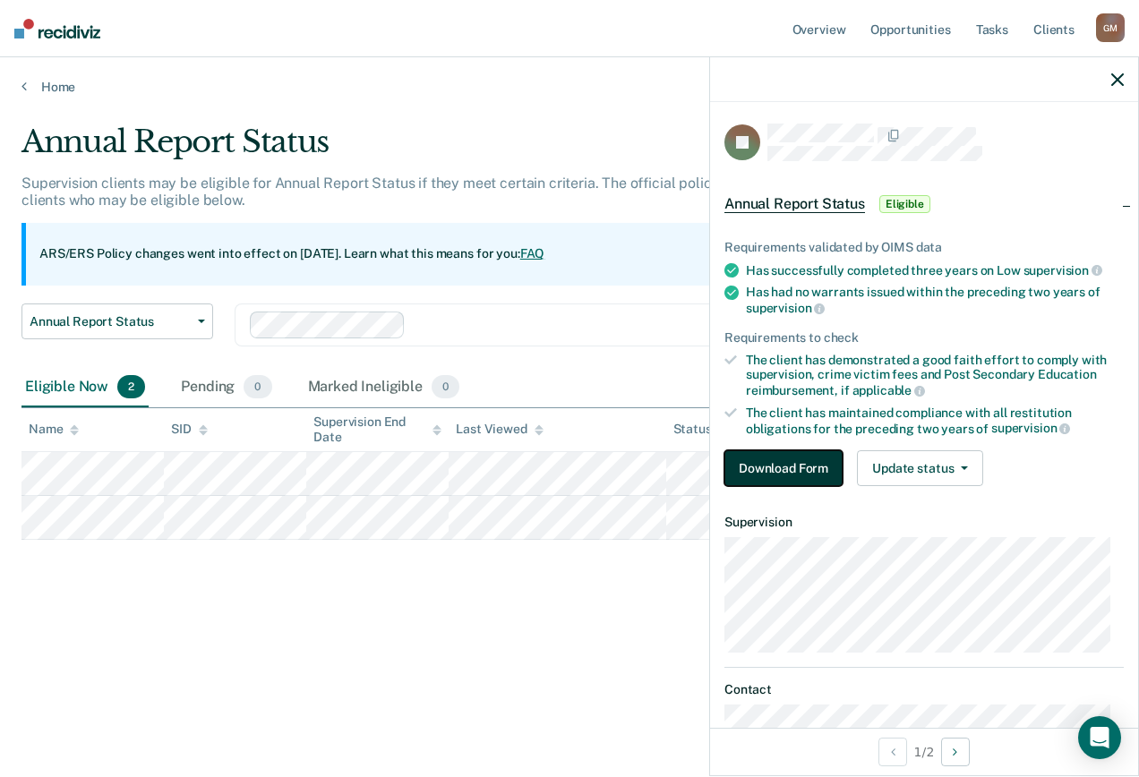
click at [791, 459] on button "Download Form" at bounding box center [783, 468] width 118 height 36
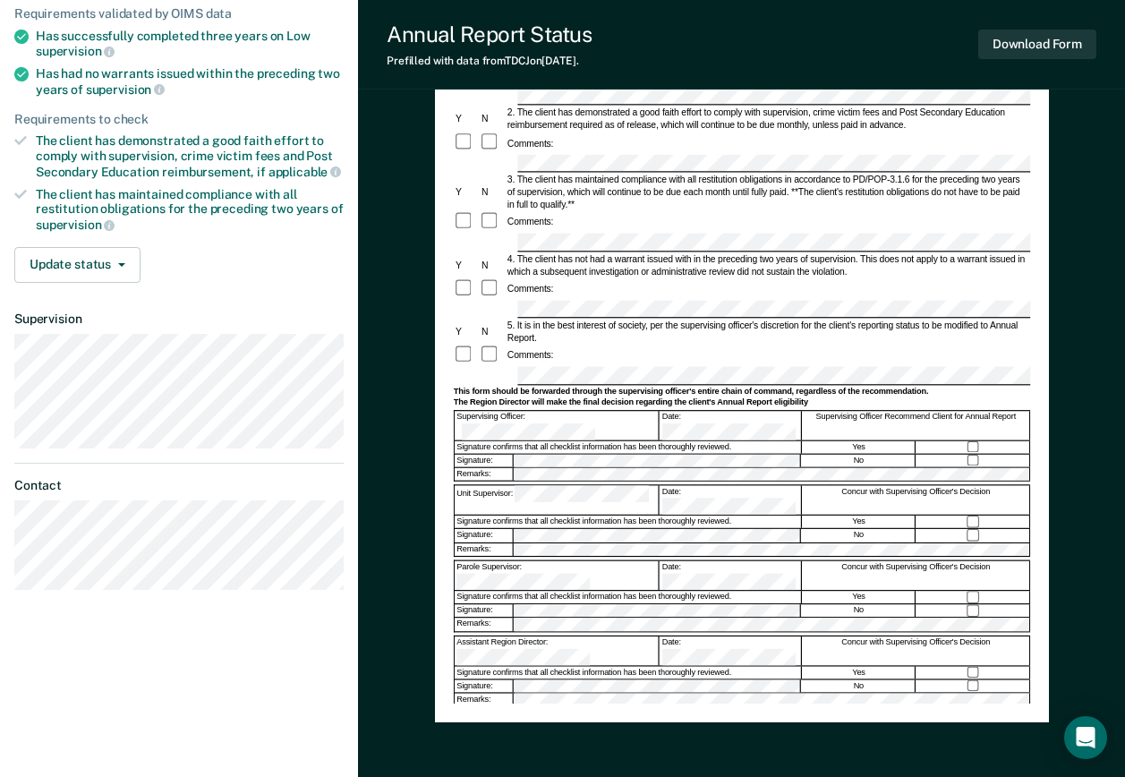
scroll to position [222, 0]
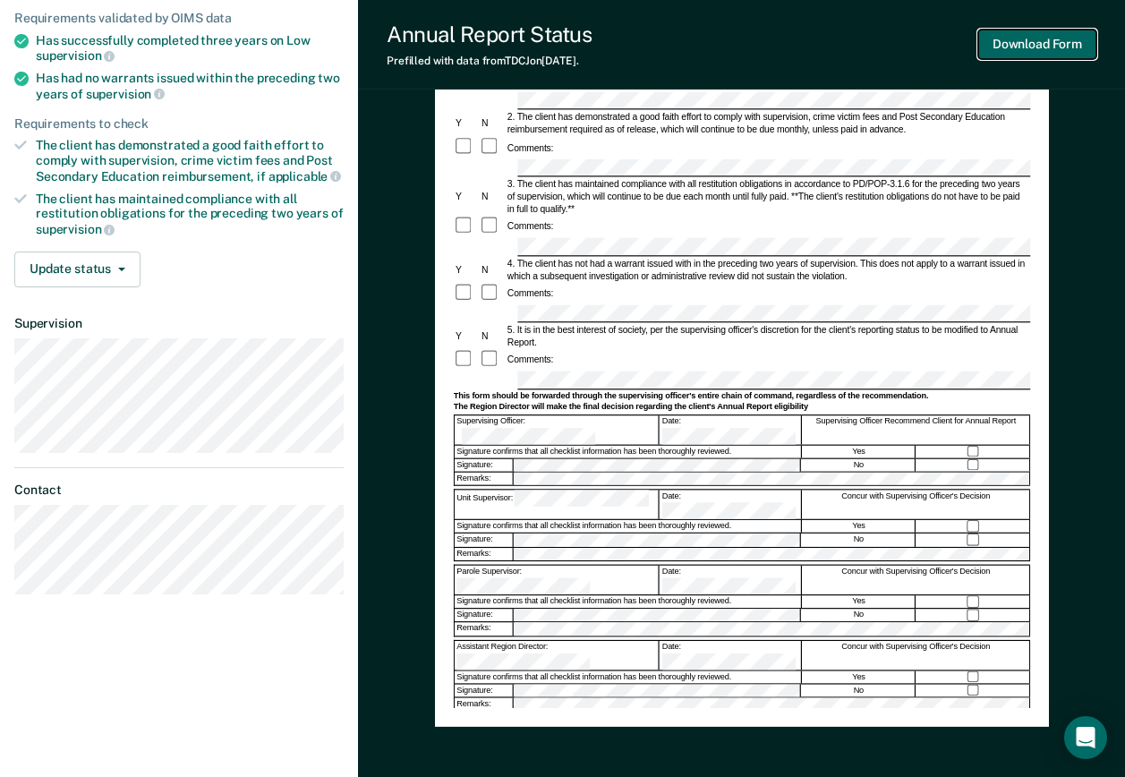
click at [1071, 39] on button "Download Form" at bounding box center [1038, 45] width 118 height 30
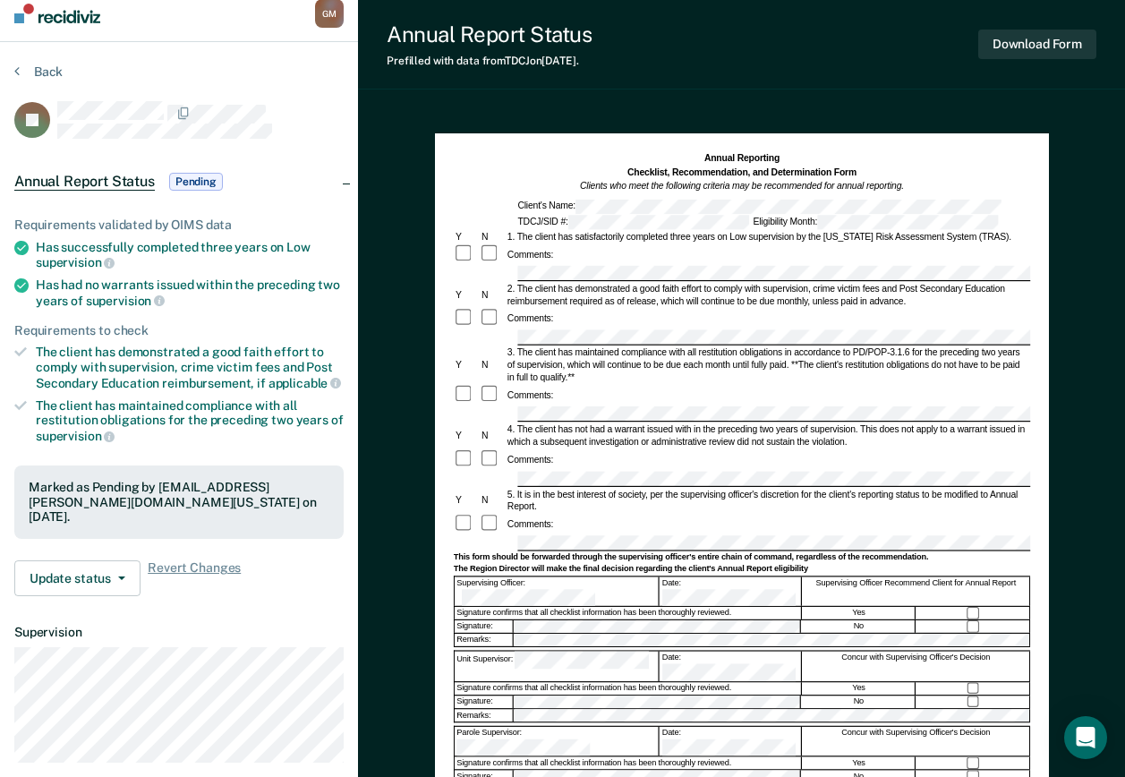
scroll to position [0, 0]
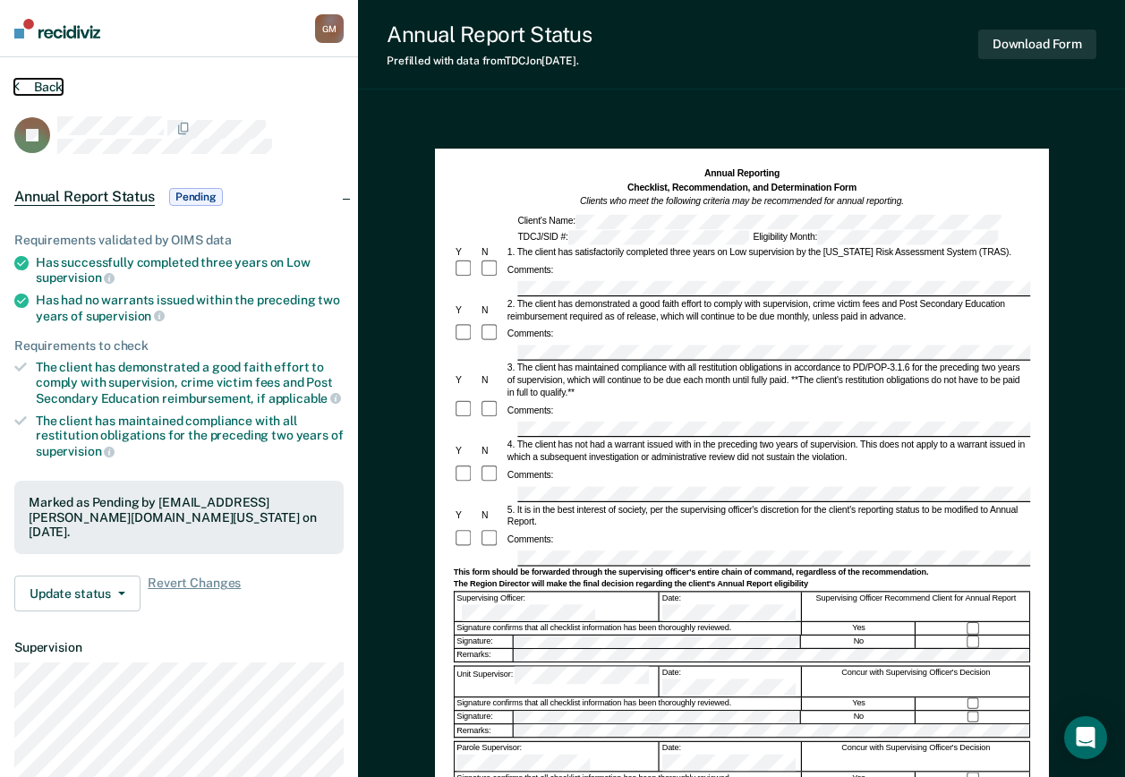
click at [39, 83] on button "Back" at bounding box center [38, 87] width 48 height 16
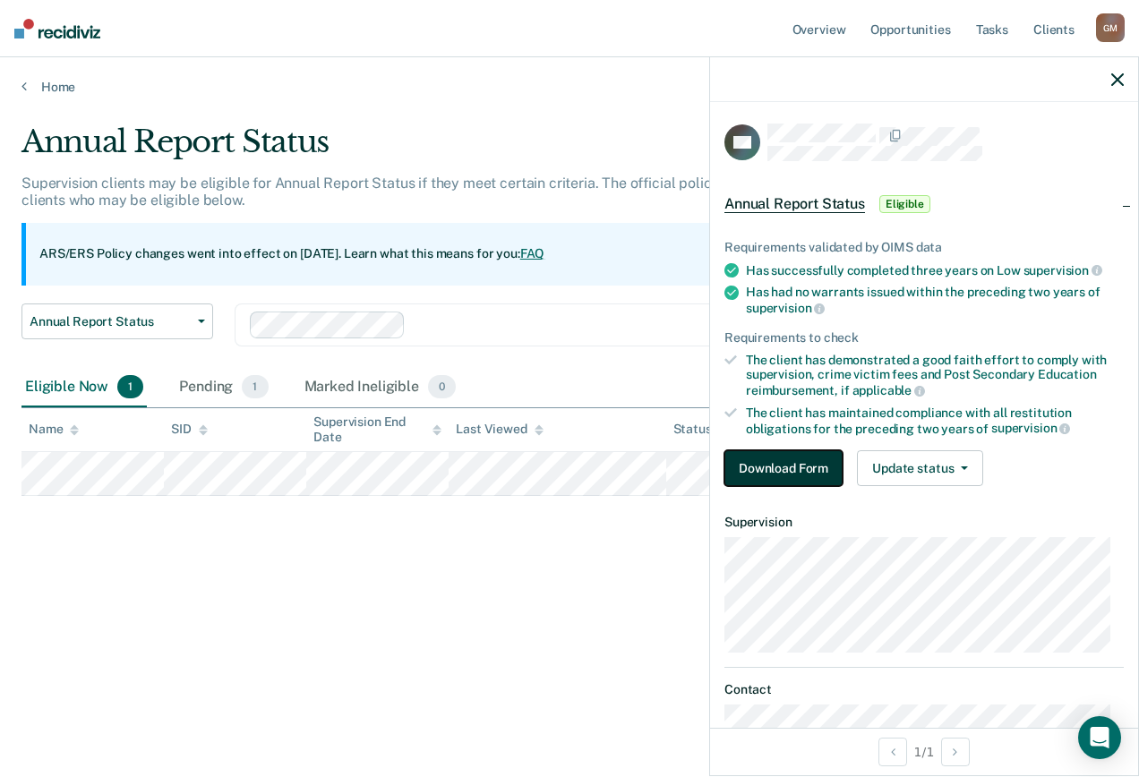
click at [794, 457] on button "Download Form" at bounding box center [783, 468] width 118 height 36
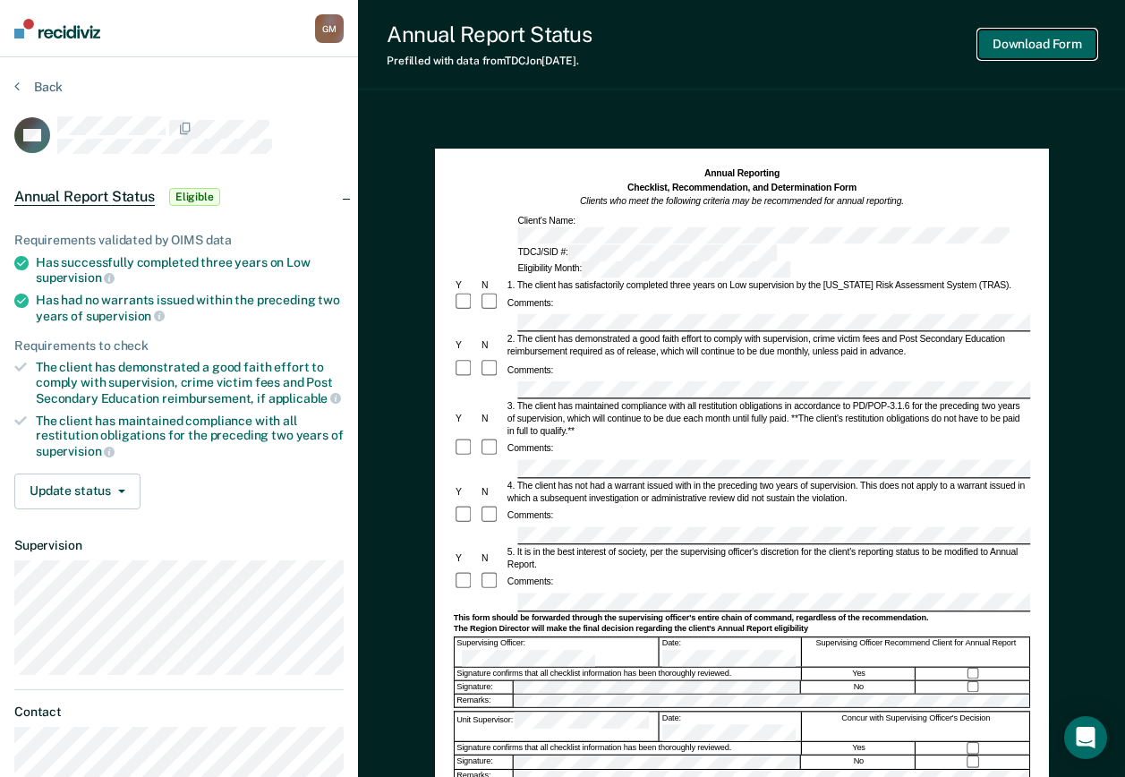
click at [992, 50] on button "Download Form" at bounding box center [1038, 45] width 118 height 30
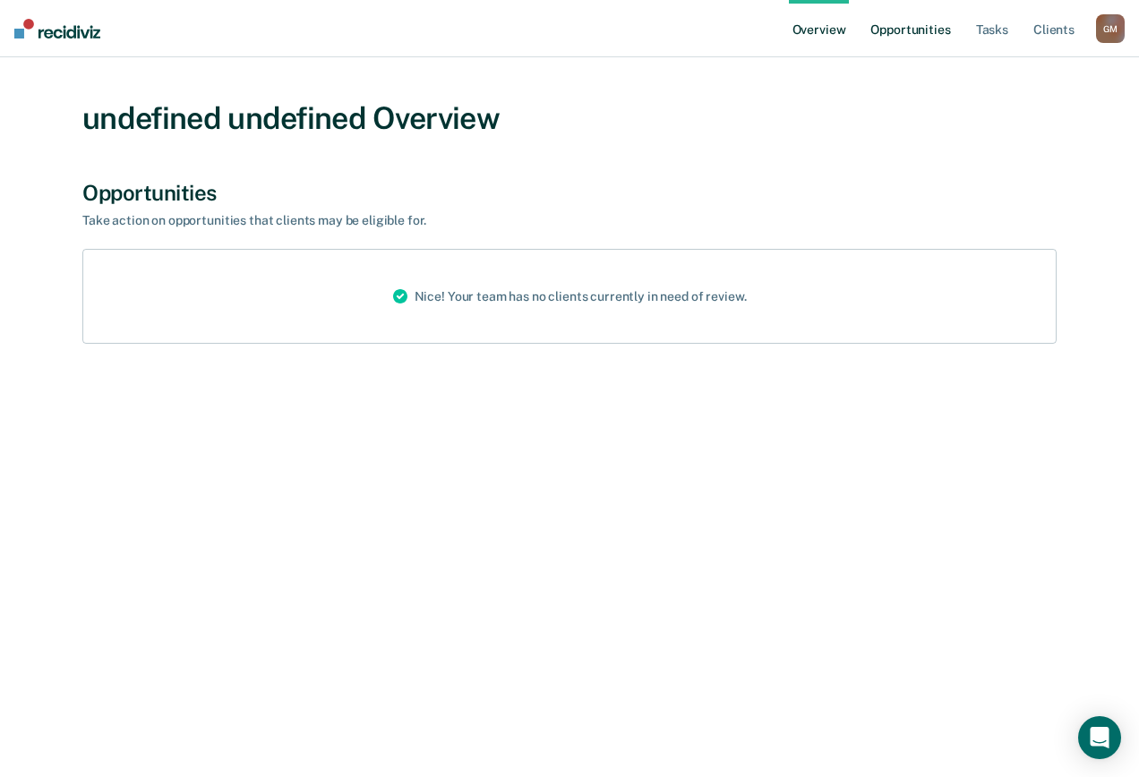
click at [899, 30] on link "Opportunities" at bounding box center [910, 28] width 87 height 57
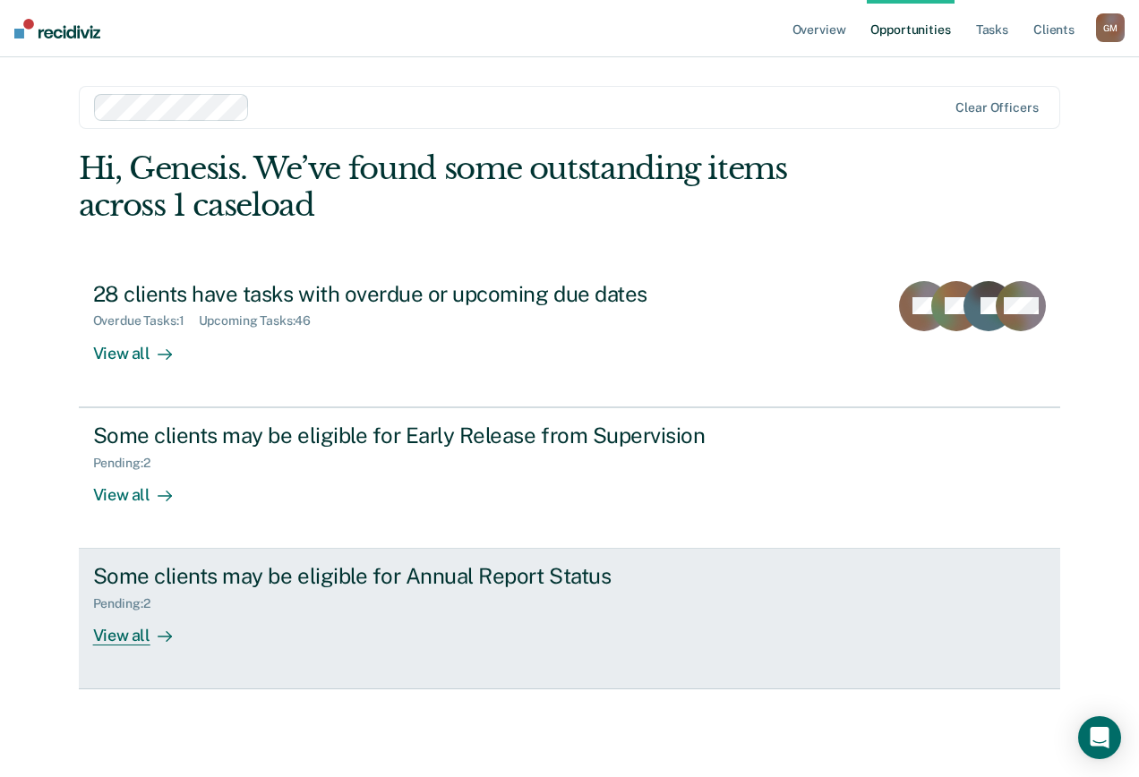
click at [150, 643] on div "View all" at bounding box center [143, 629] width 100 height 35
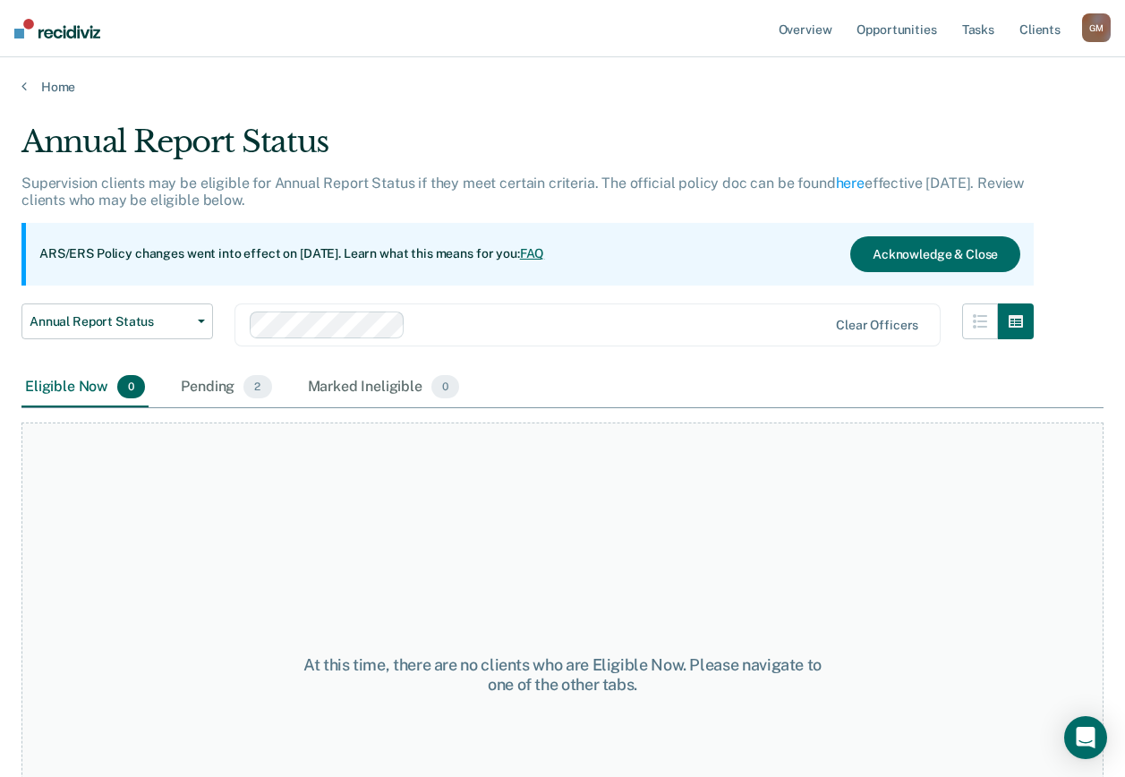
click at [20, 88] on div "Home" at bounding box center [562, 76] width 1125 height 38
click at [21, 88] on div "Home" at bounding box center [562, 76] width 1125 height 38
click at [26, 88] on icon at bounding box center [23, 86] width 5 height 14
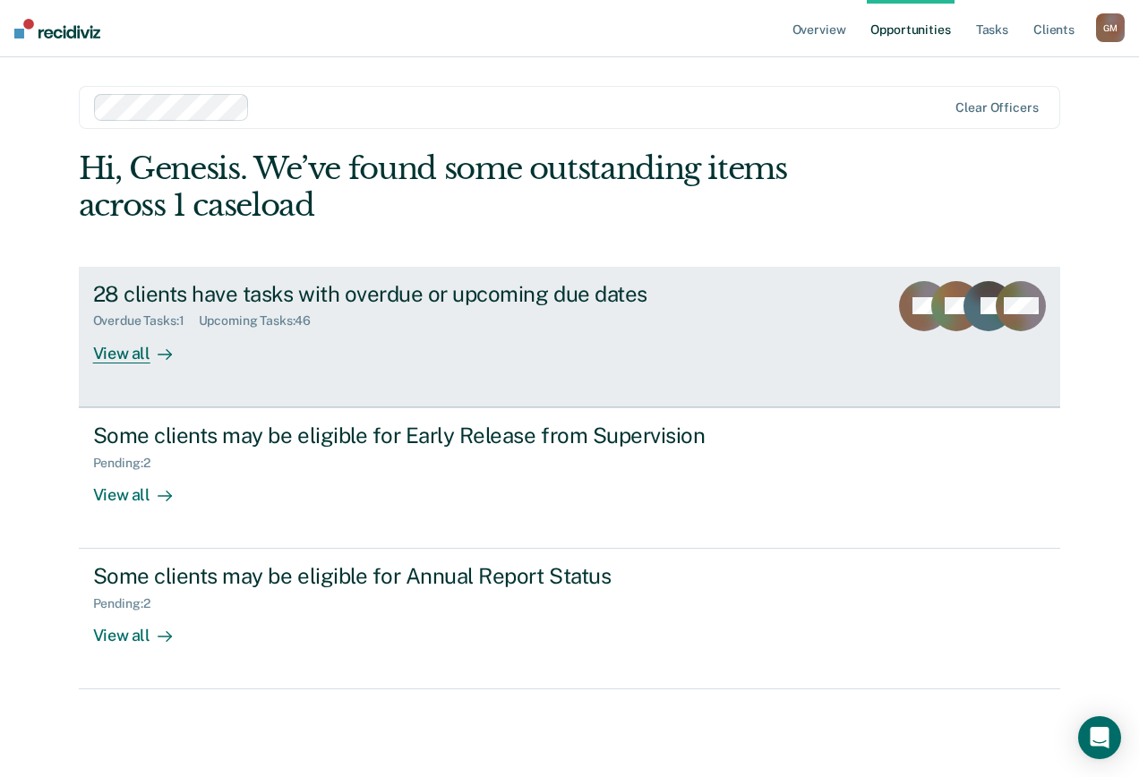
click at [230, 329] on div "28 clients have tasks with overdue or upcoming due dates Overdue Tasks : 1 Upco…" at bounding box center [428, 322] width 671 height 82
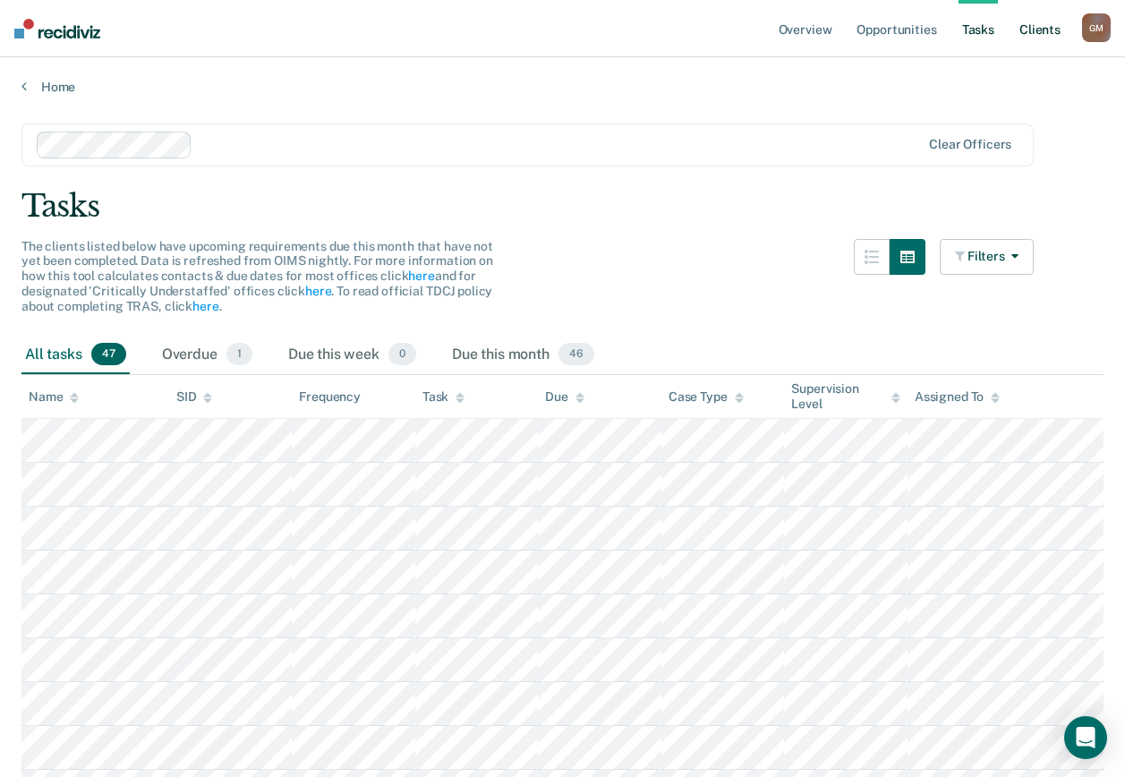
click at [1042, 34] on link "Client s" at bounding box center [1040, 28] width 48 height 57
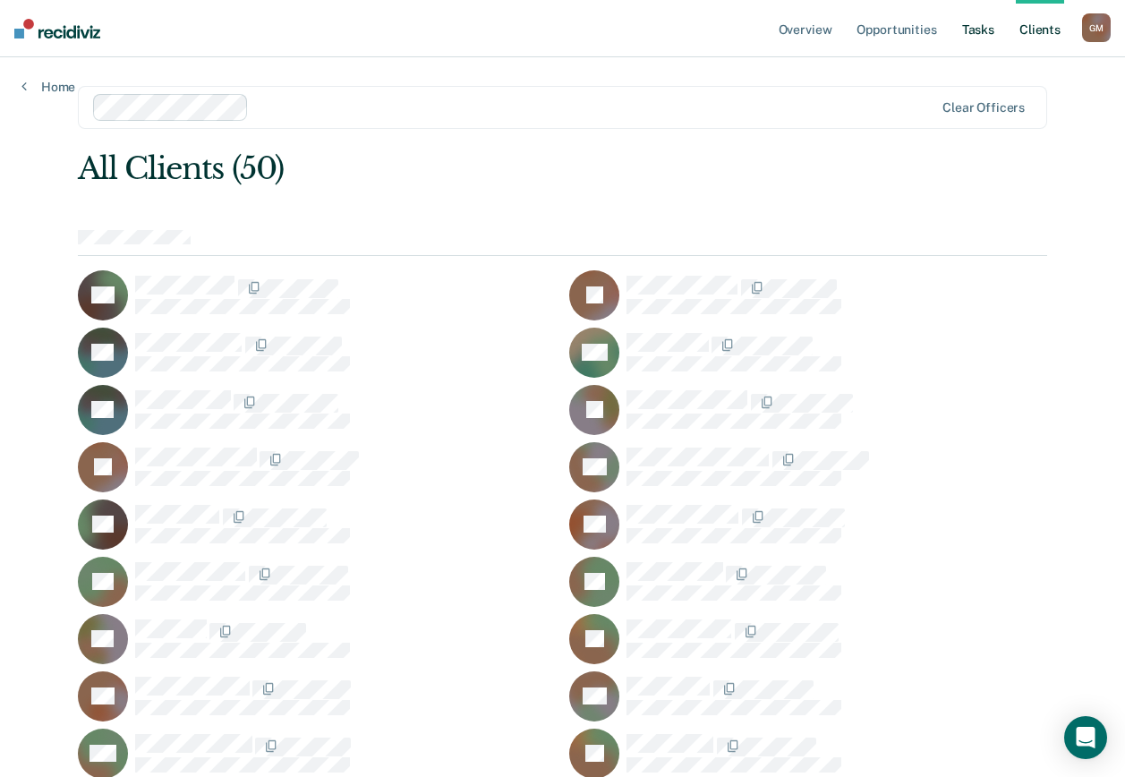
click at [987, 43] on link "Tasks" at bounding box center [978, 28] width 39 height 57
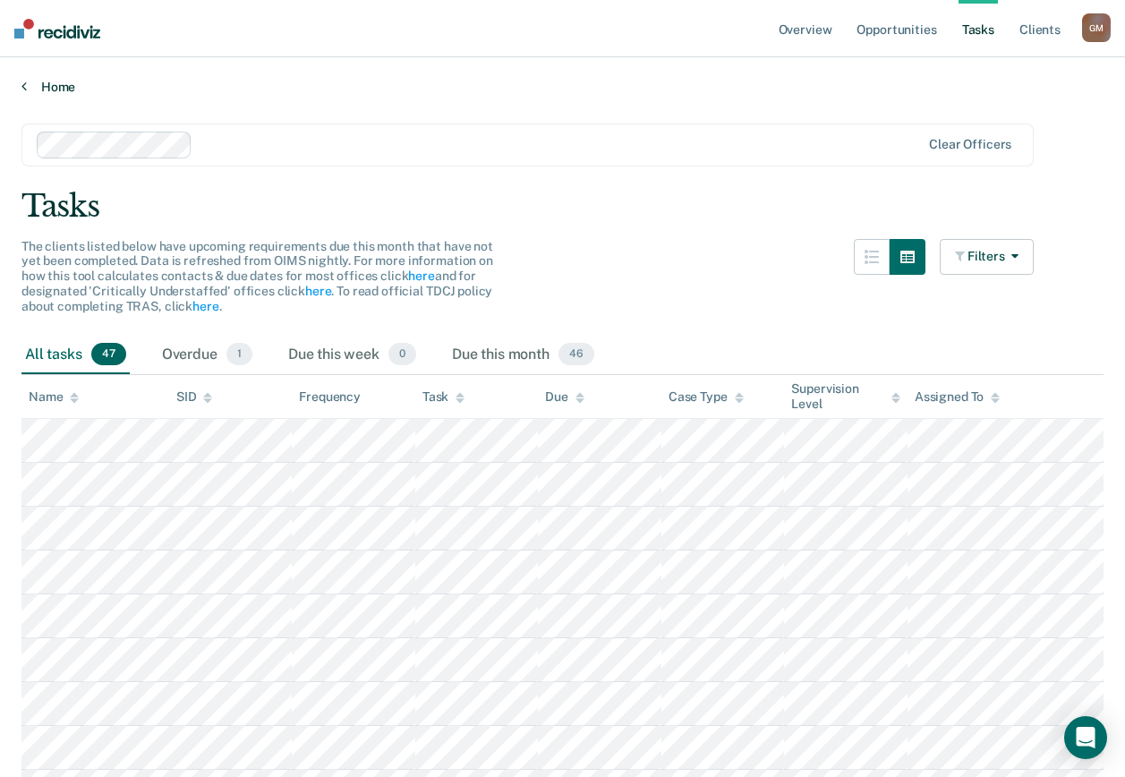
click at [33, 86] on link "Home" at bounding box center [562, 87] width 1082 height 16
